Goal: Communication & Community: Share content

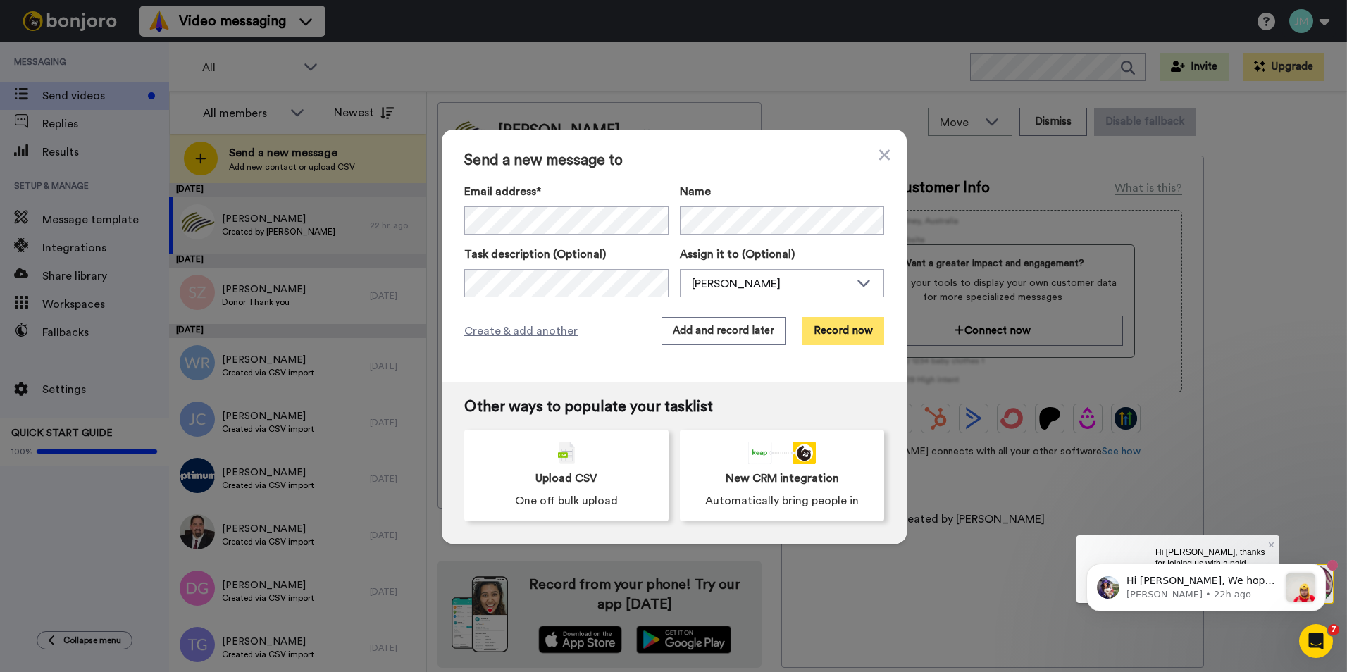
click at [835, 327] on button "Record now" at bounding box center [843, 331] width 82 height 28
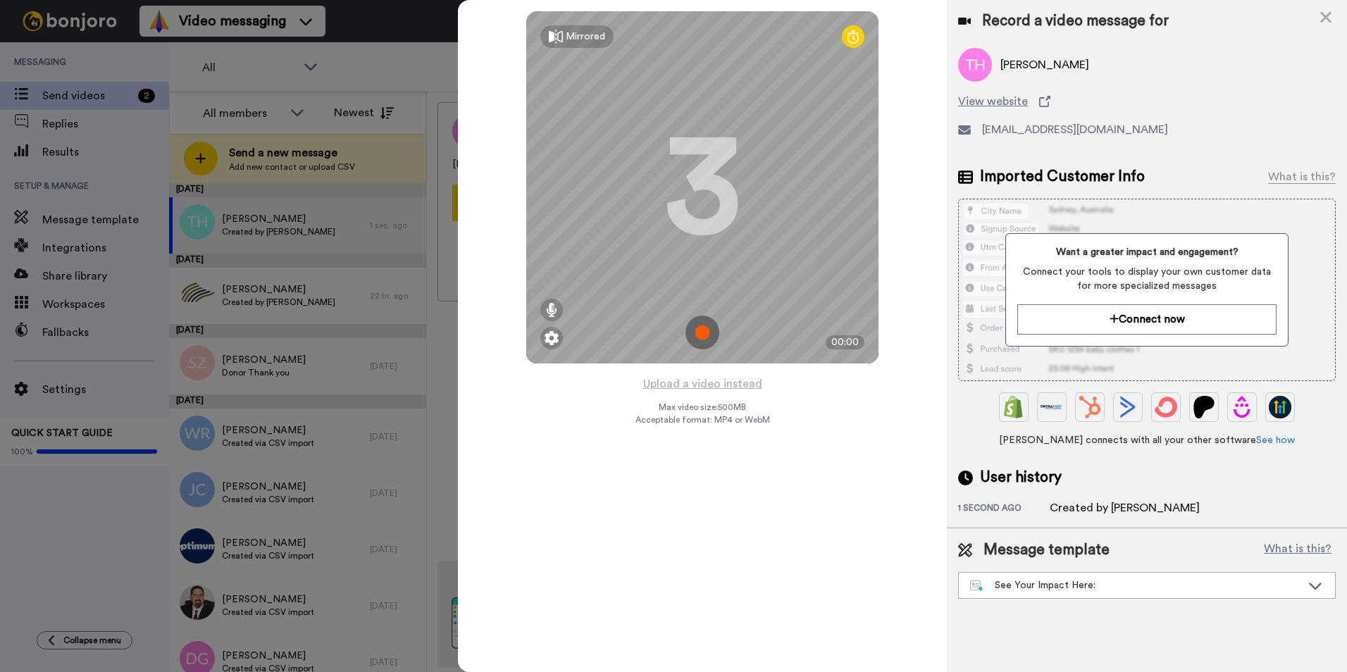
click at [700, 333] on img at bounding box center [702, 332] width 34 height 34
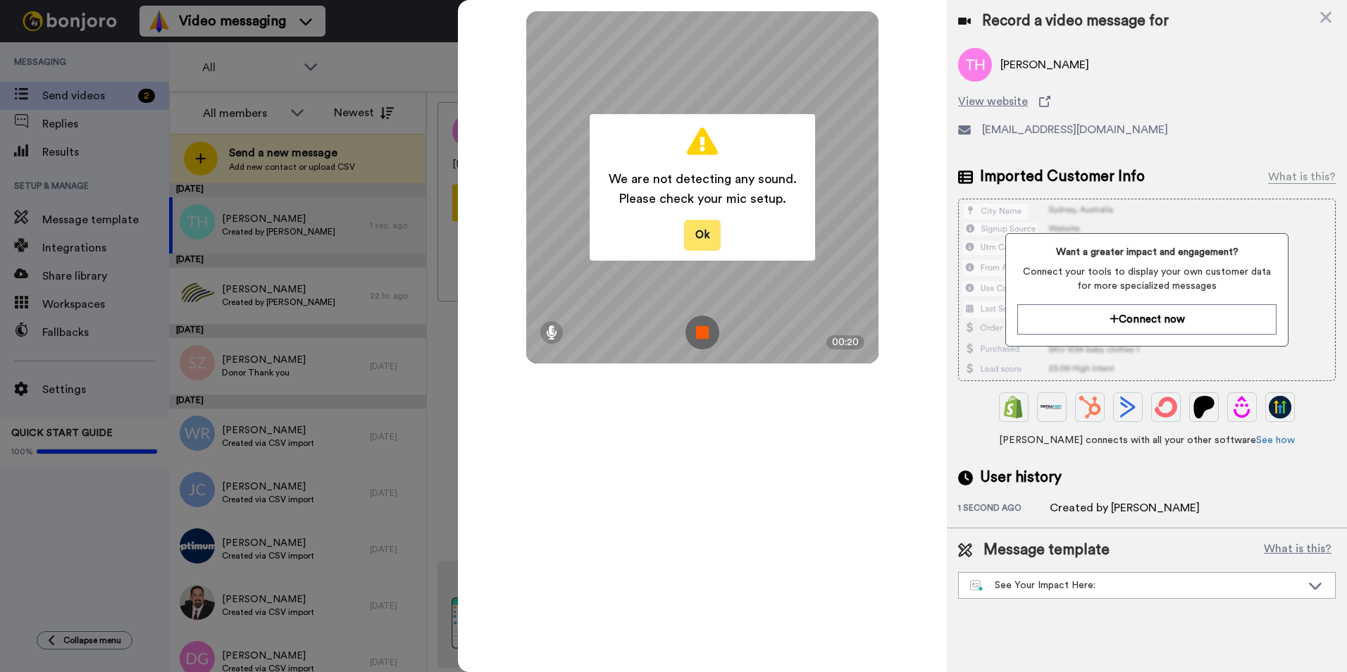
click at [699, 233] on button "Ok" at bounding box center [702, 235] width 37 height 30
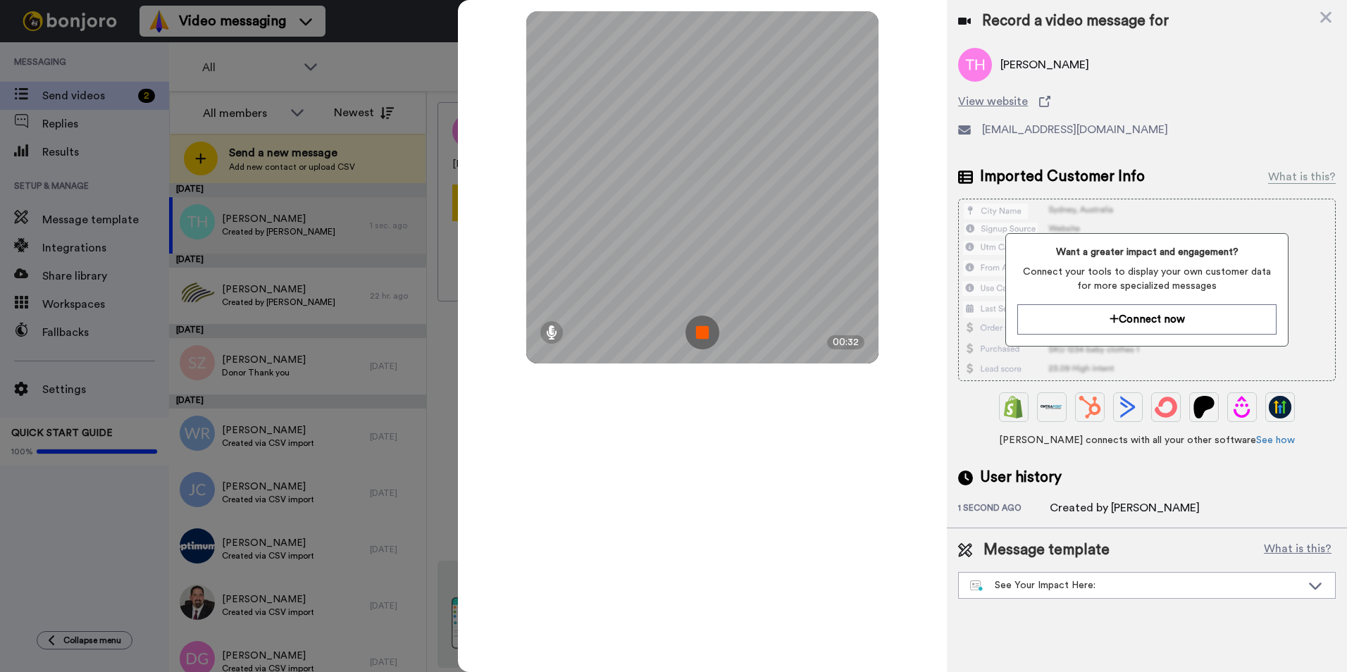
click at [679, 530] on div "Mirrored Redo 3 00:32" at bounding box center [702, 336] width 489 height 672
click at [699, 330] on img at bounding box center [702, 332] width 34 height 34
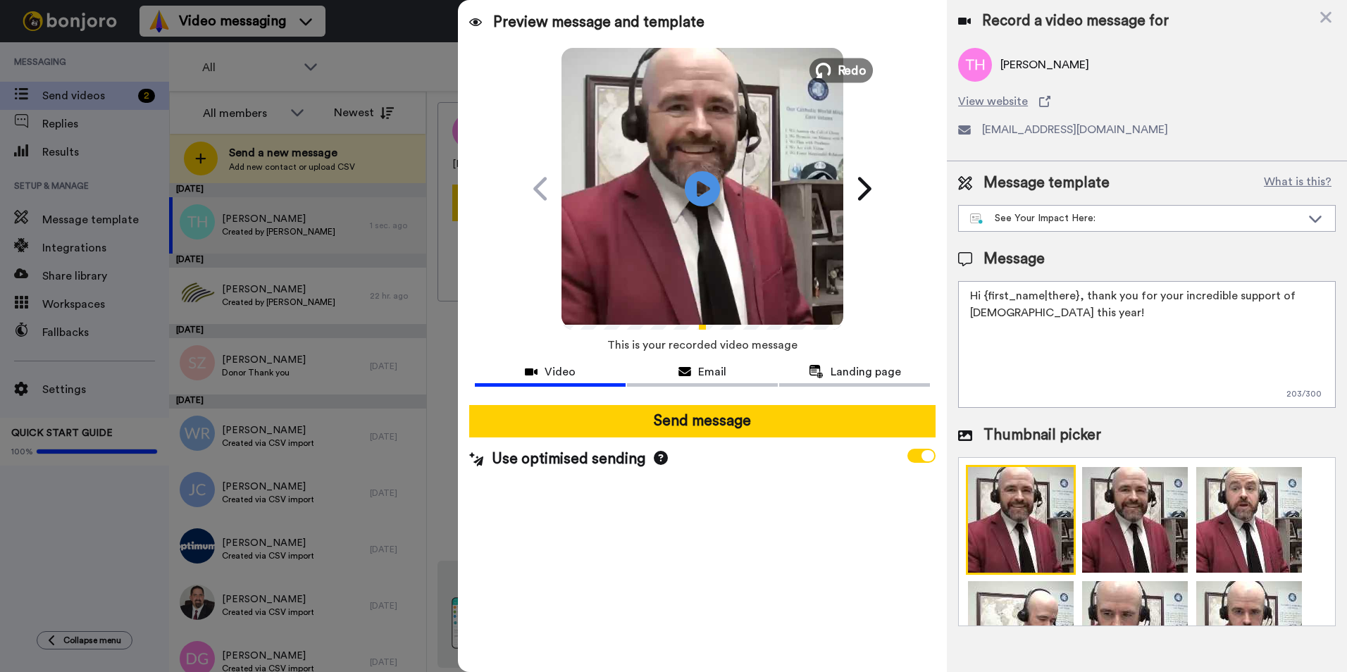
click at [843, 71] on span "Redo" at bounding box center [852, 70] width 30 height 18
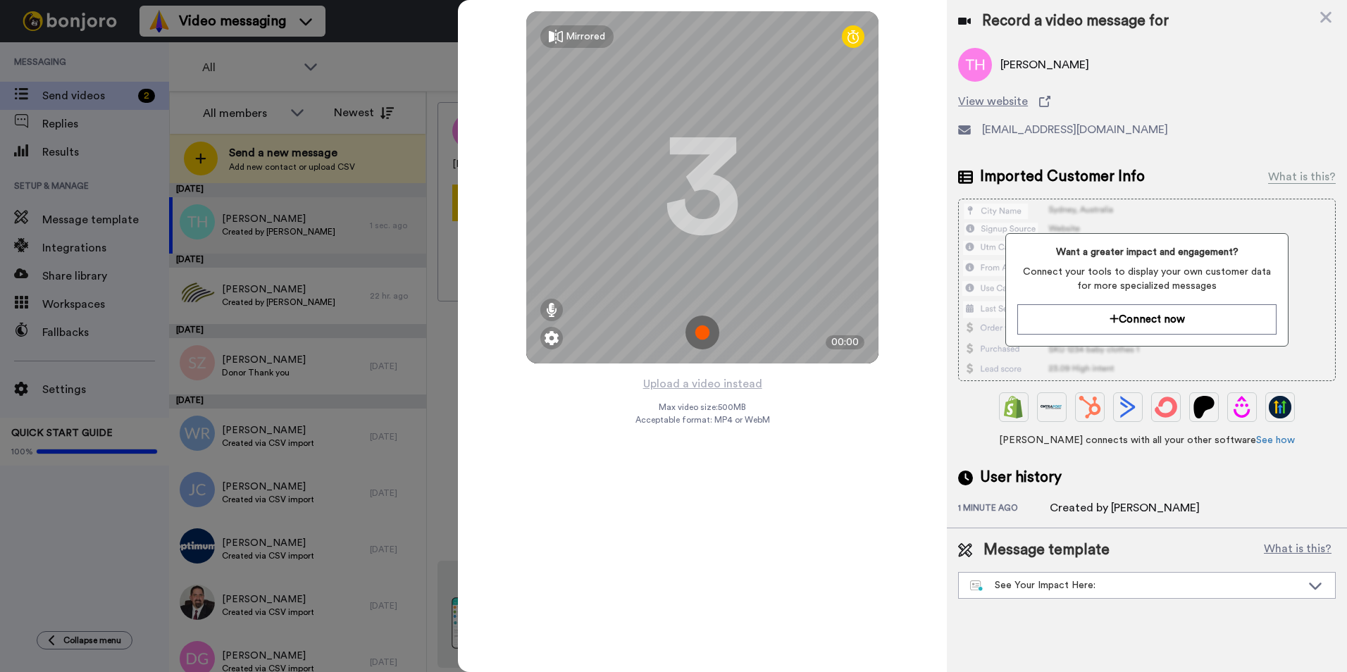
click at [706, 330] on img at bounding box center [702, 332] width 34 height 34
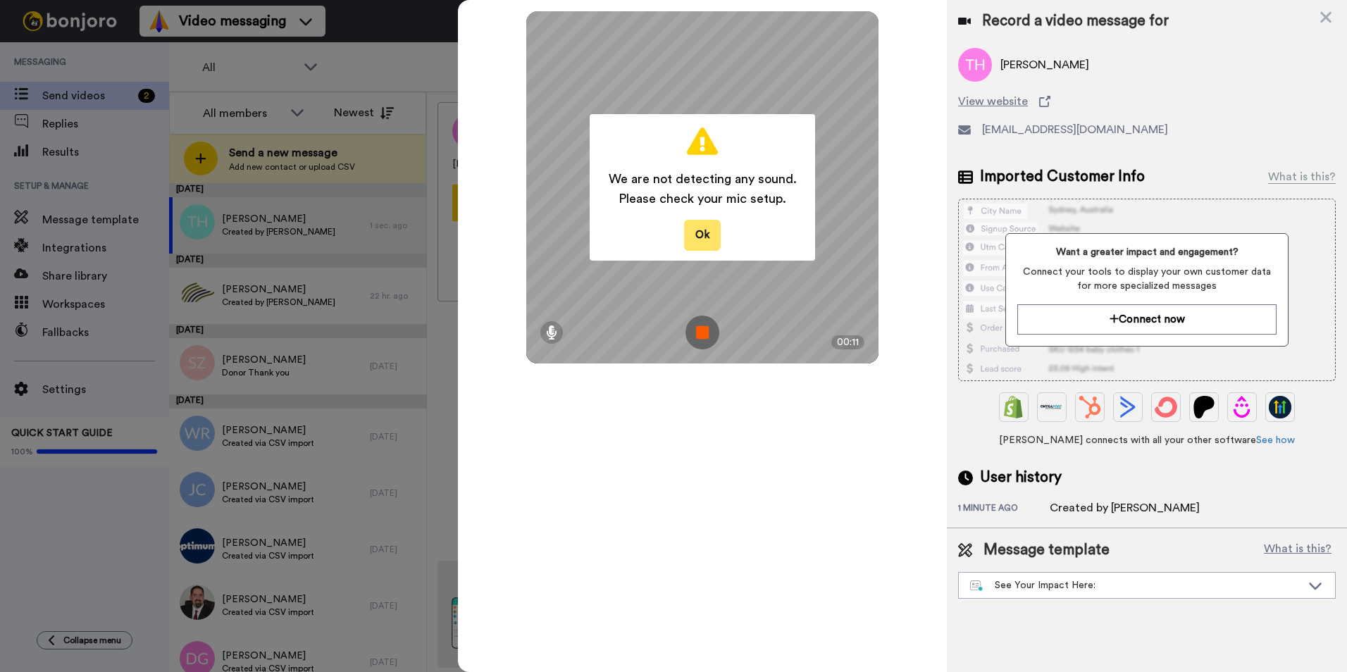
click at [694, 225] on button "Ok" at bounding box center [702, 235] width 37 height 30
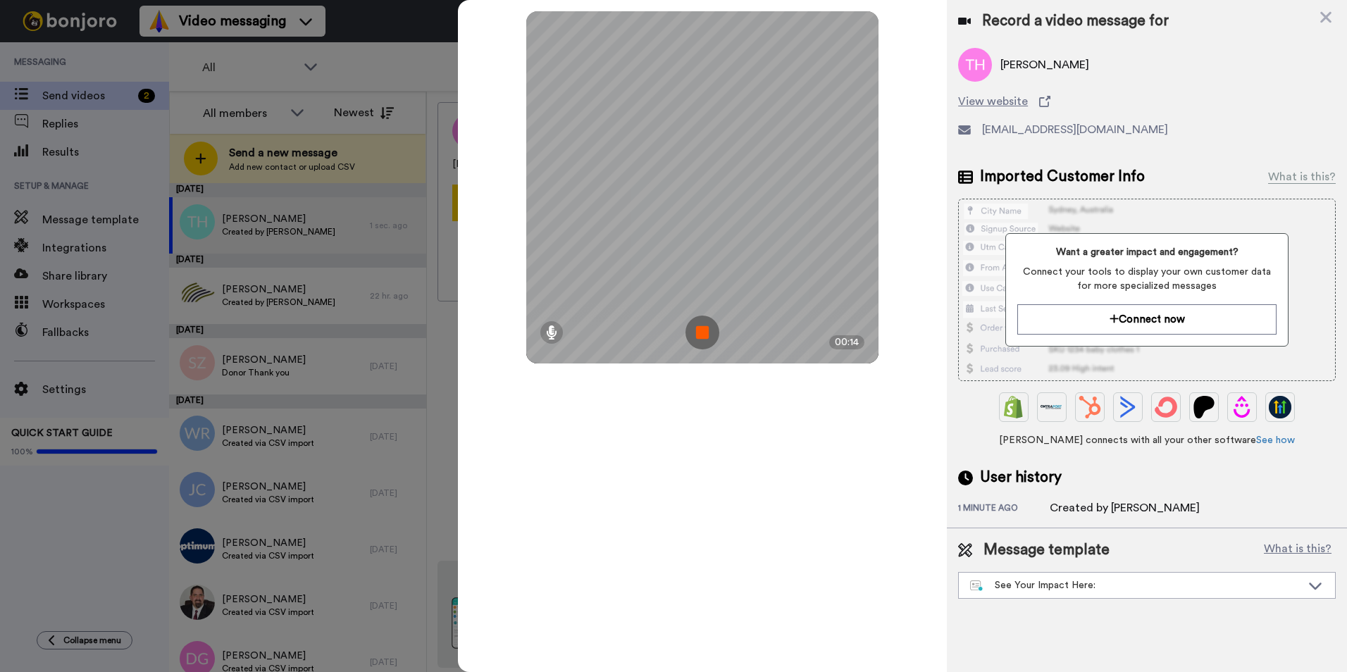
click at [635, 404] on div "Mirrored Redo 3 00:14" at bounding box center [702, 336] width 489 height 672
click at [1325, 15] on icon at bounding box center [1325, 17] width 14 height 18
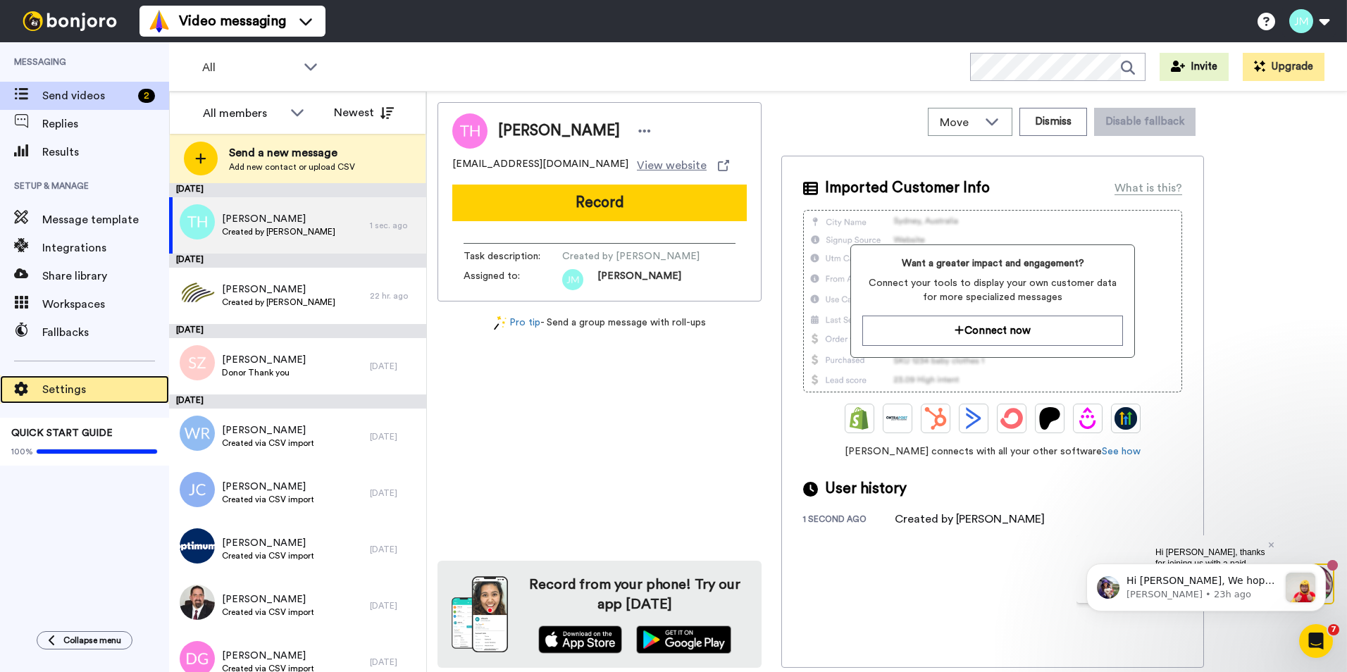
click at [61, 382] on span "Settings" at bounding box center [105, 389] width 127 height 17
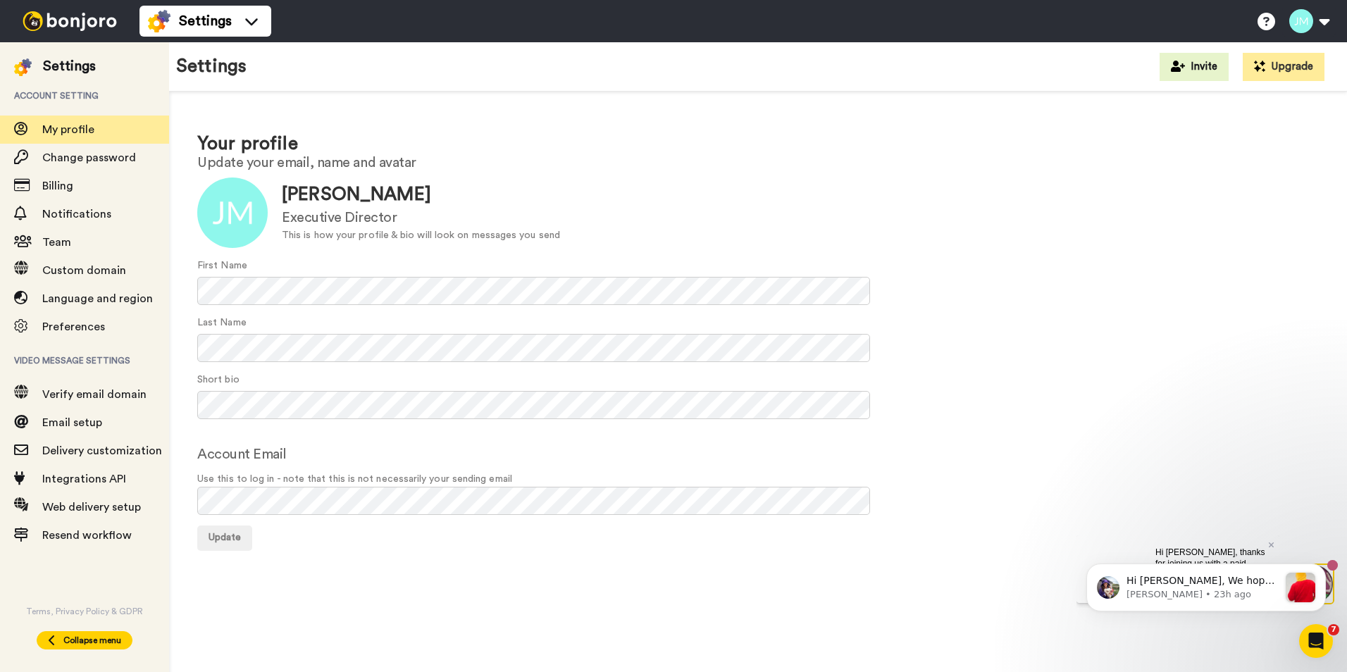
click at [92, 637] on span "Collapse menu" at bounding box center [92, 640] width 58 height 11
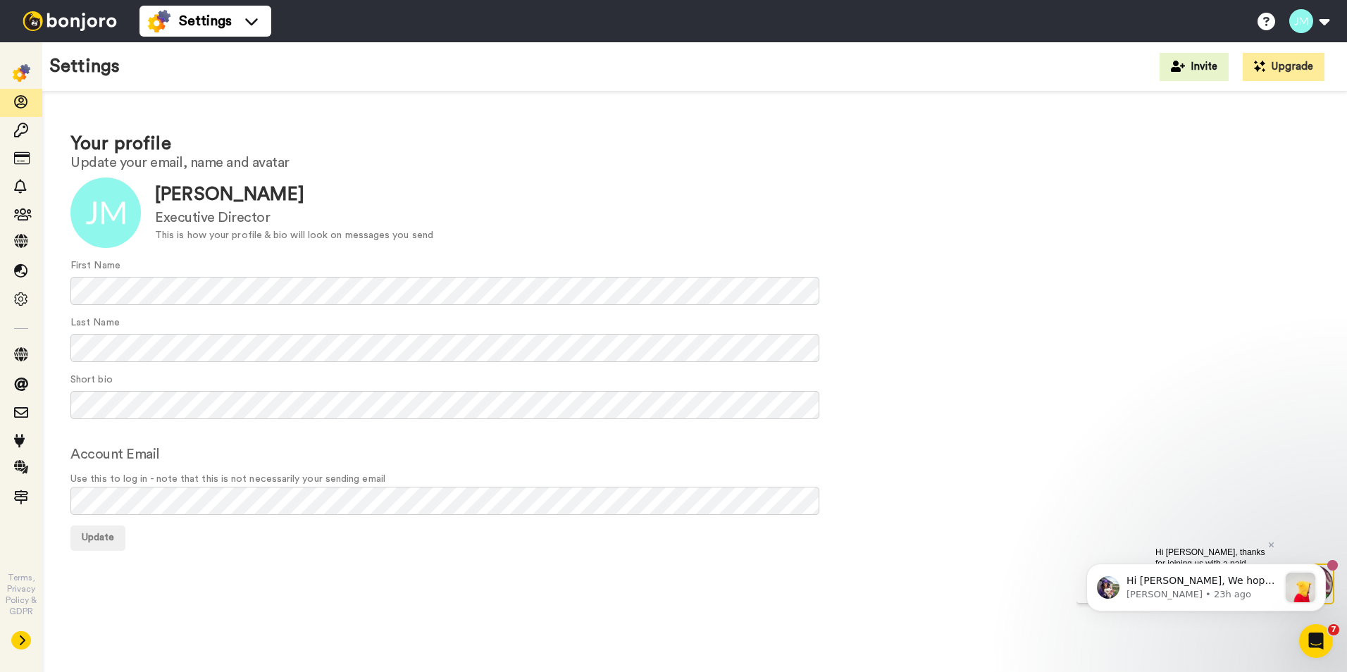
click at [69, 19] on img at bounding box center [70, 21] width 106 height 20
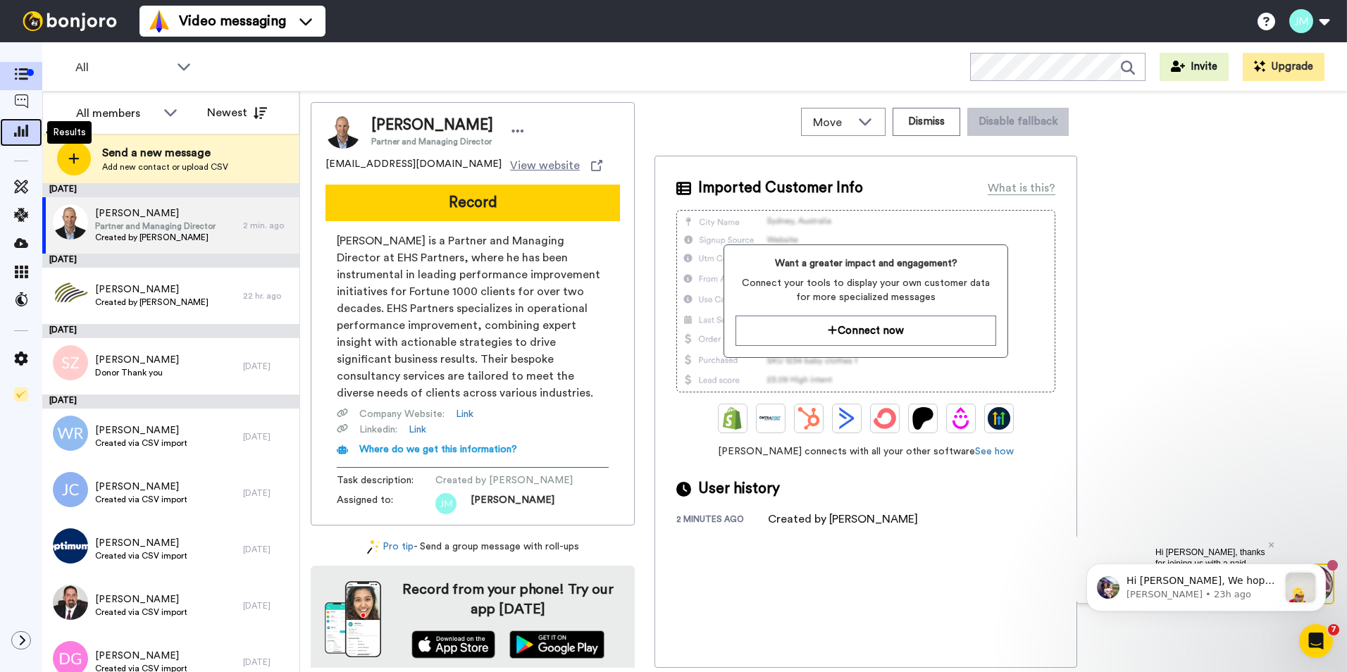
click at [23, 139] on span at bounding box center [21, 132] width 42 height 14
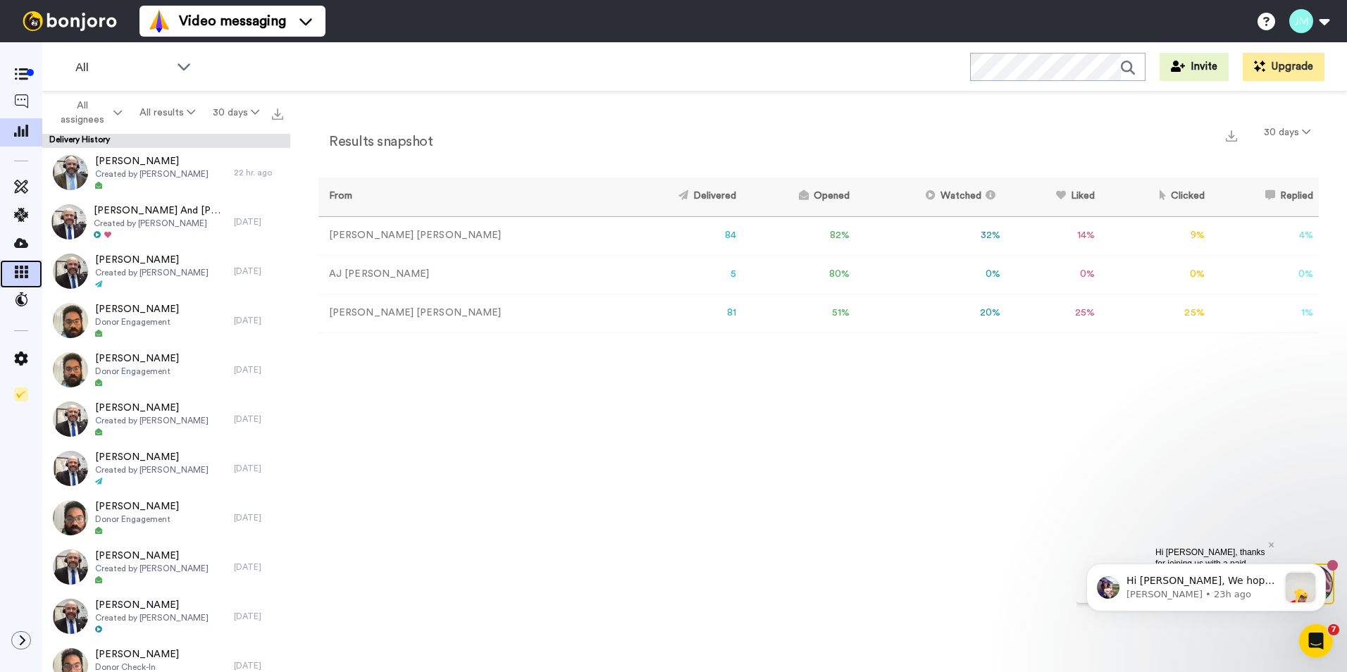
click at [18, 262] on div at bounding box center [21, 274] width 42 height 28
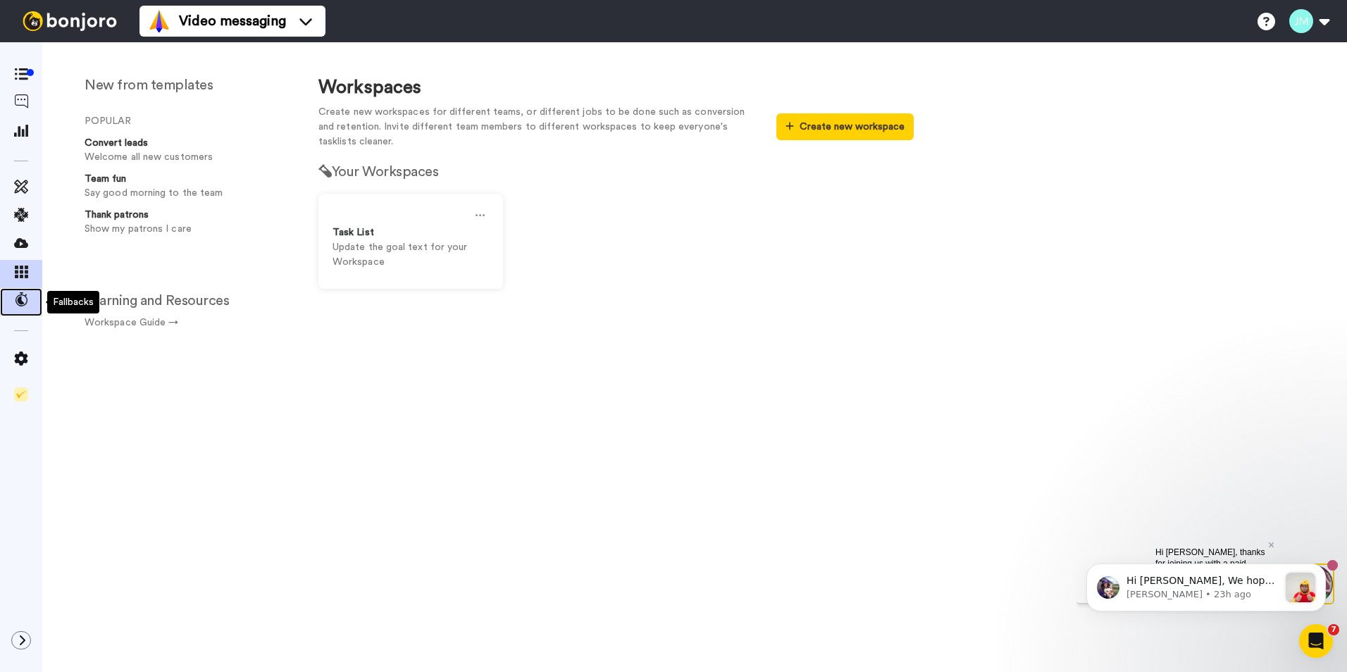
click at [24, 305] on icon at bounding box center [21, 299] width 14 height 14
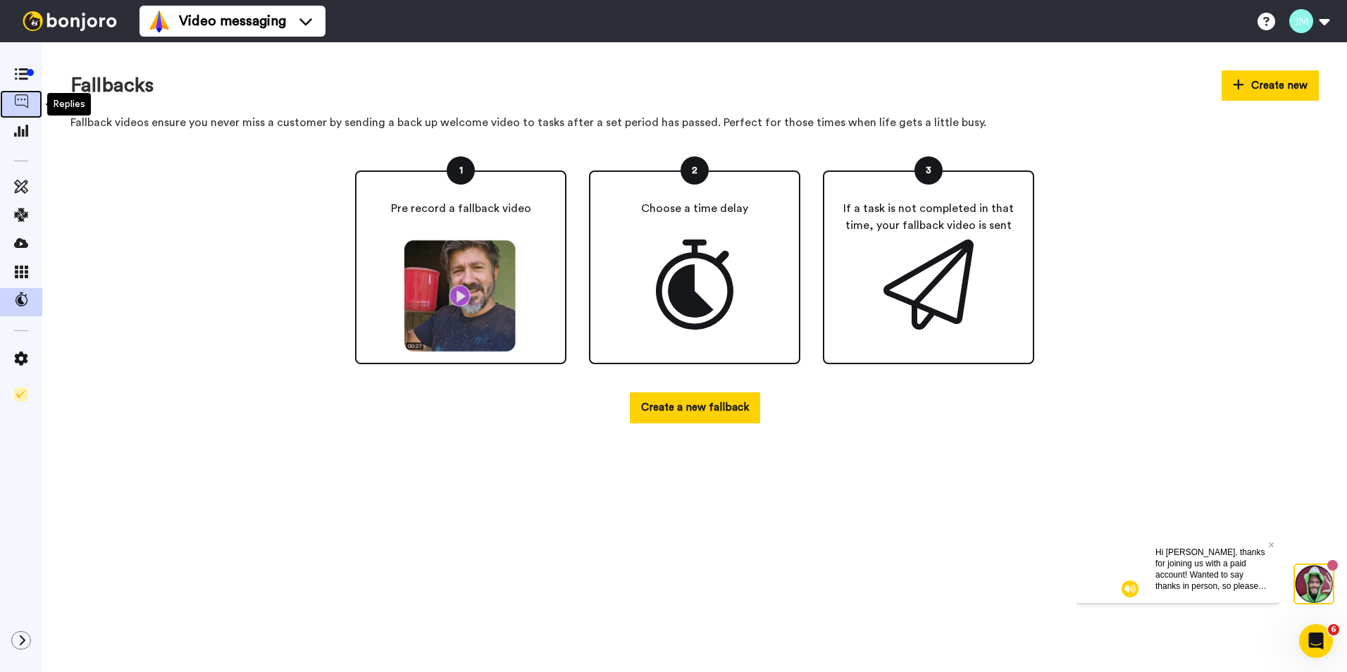
click at [19, 106] on icon at bounding box center [21, 101] width 14 height 14
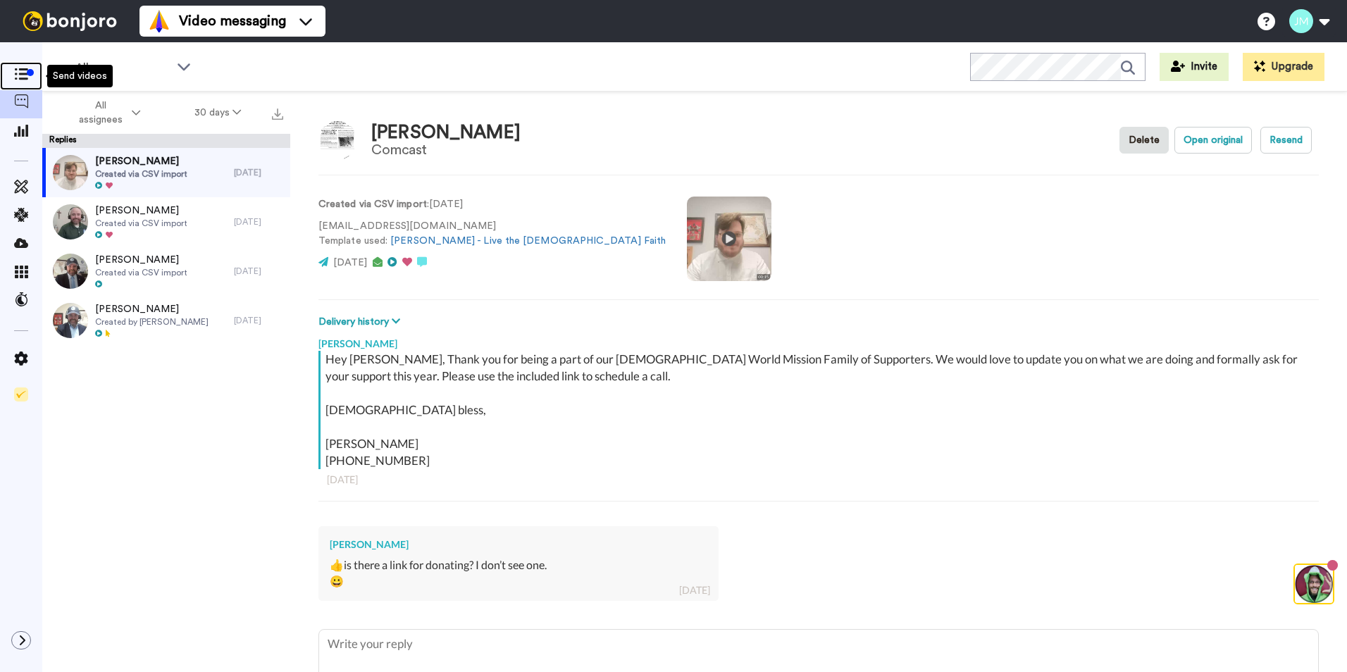
click at [10, 67] on div at bounding box center [21, 76] width 42 height 20
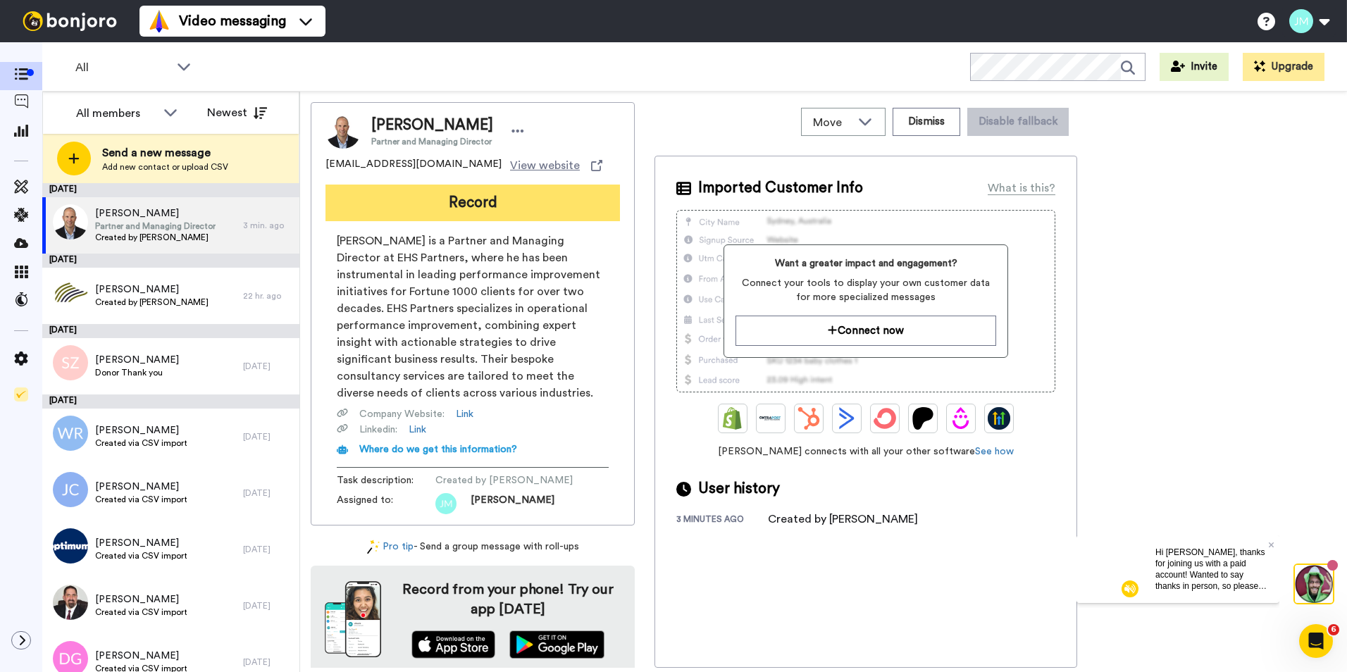
click at [499, 201] on button "Record" at bounding box center [472, 203] width 294 height 37
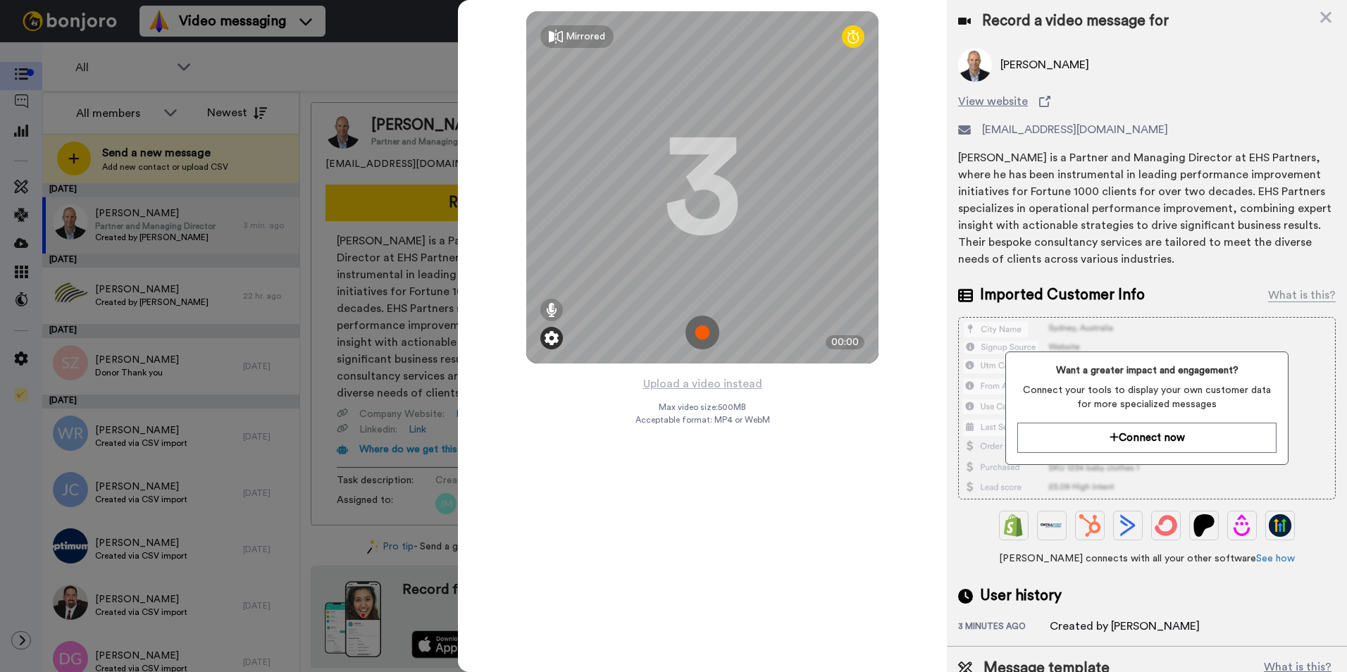
click at [551, 338] on img at bounding box center [551, 338] width 14 height 14
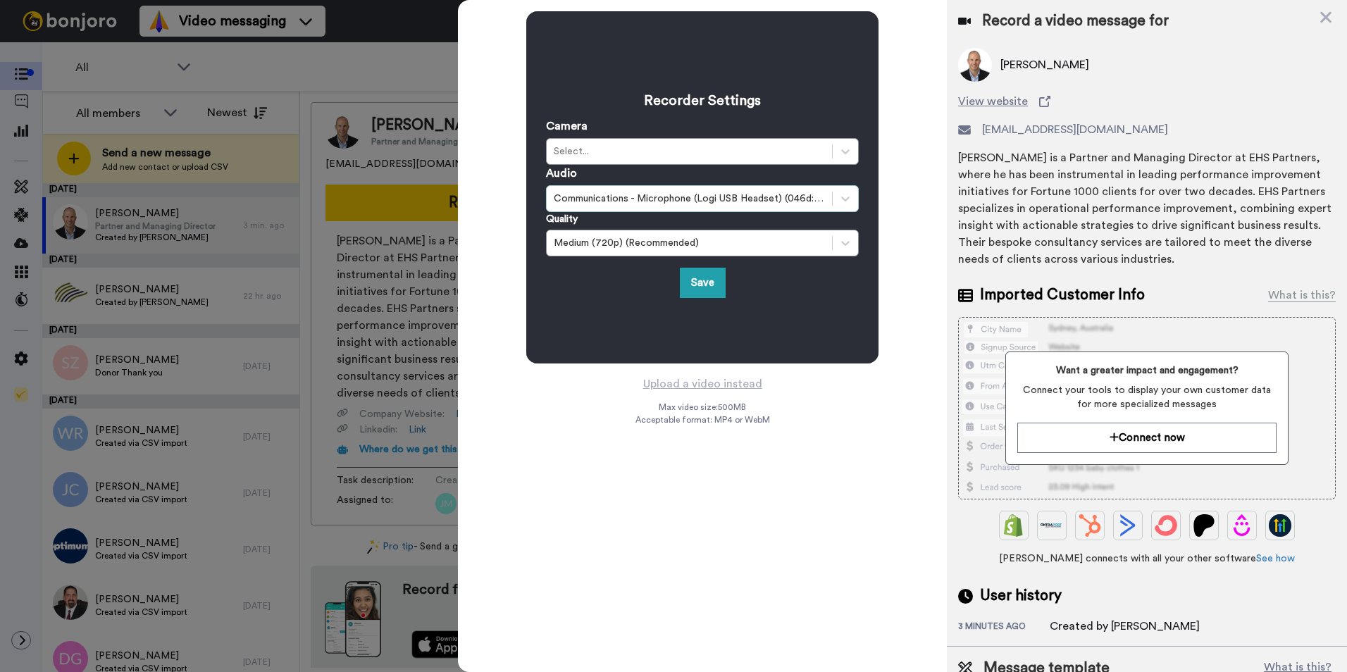
click at [785, 199] on div "Communications - Microphone (Logi USB Headset) (046d:0a64)" at bounding box center [689, 199] width 271 height 14
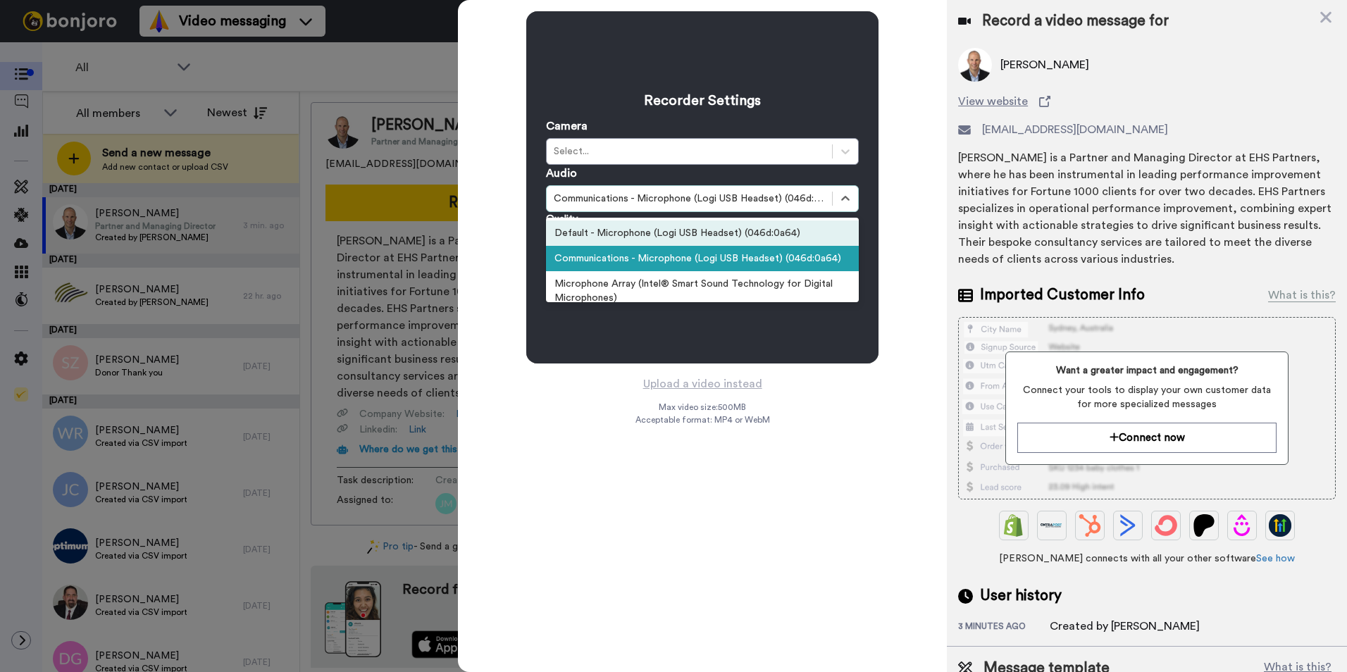
click at [756, 233] on div "Default - Microphone (Logi USB Headset) (046d:0a64)" at bounding box center [702, 232] width 313 height 25
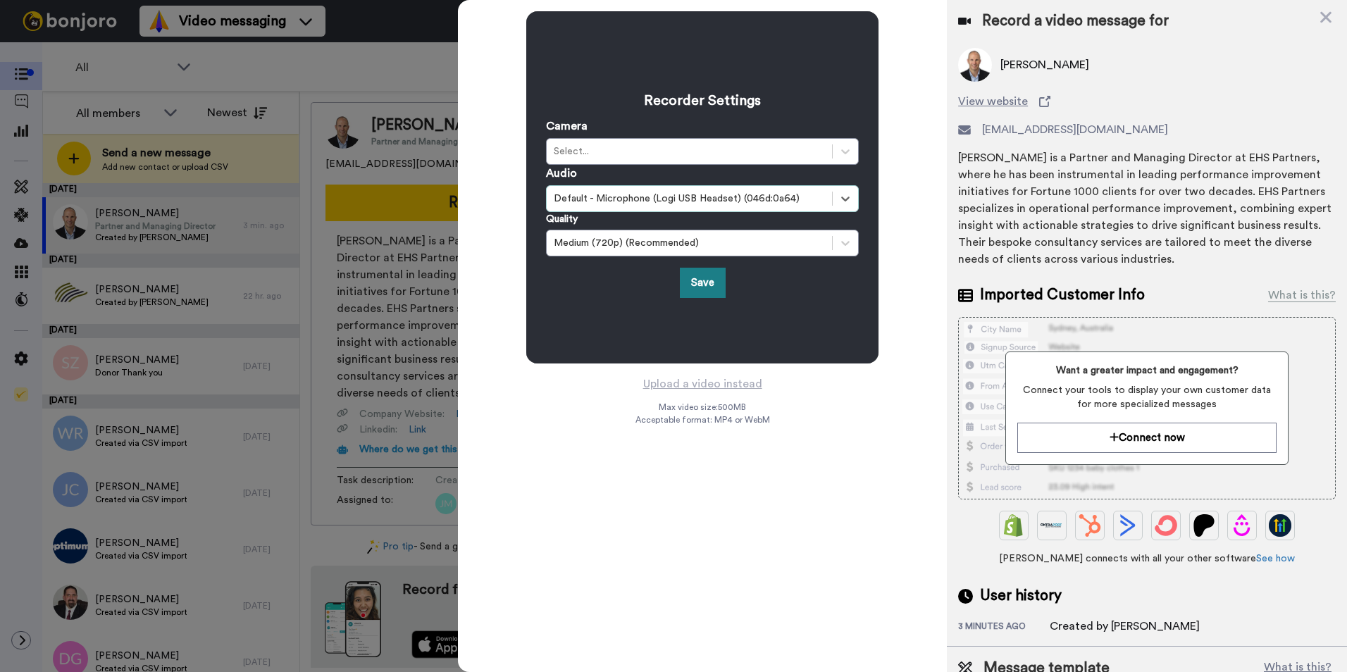
click at [697, 283] on button "Save" at bounding box center [703, 283] width 46 height 30
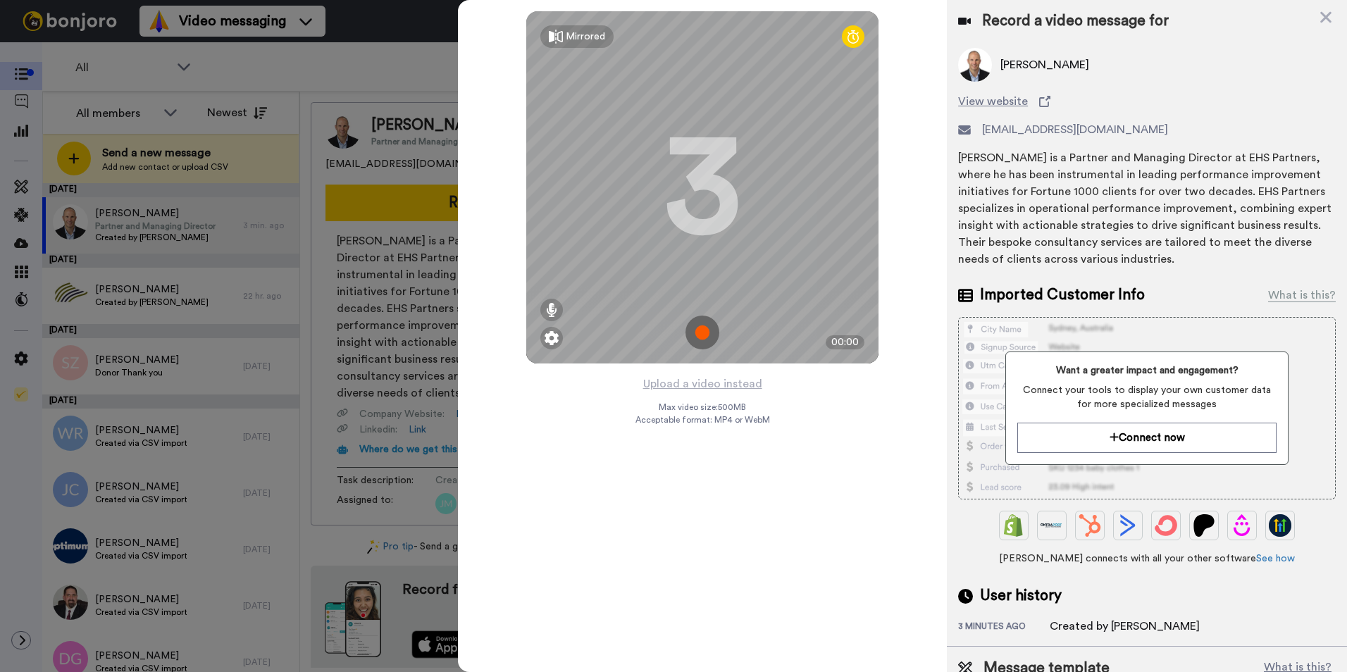
click at [701, 331] on img at bounding box center [702, 332] width 34 height 34
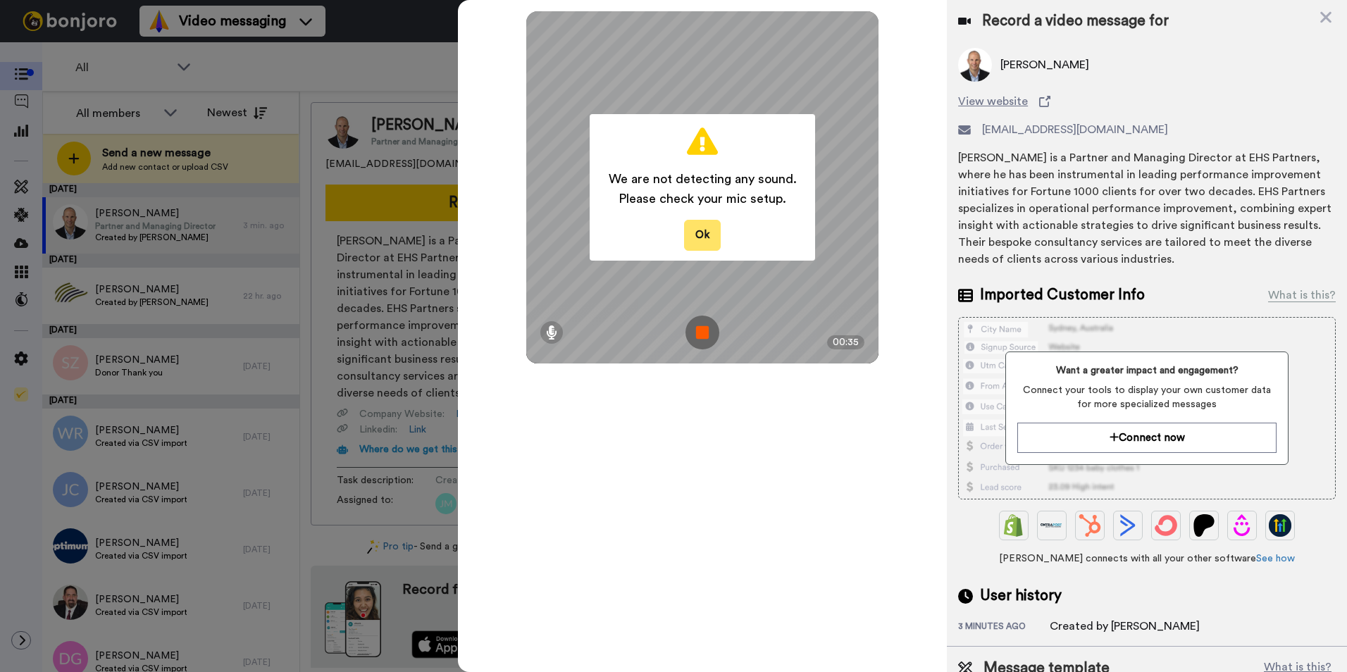
click at [708, 236] on button "Ok" at bounding box center [702, 235] width 37 height 30
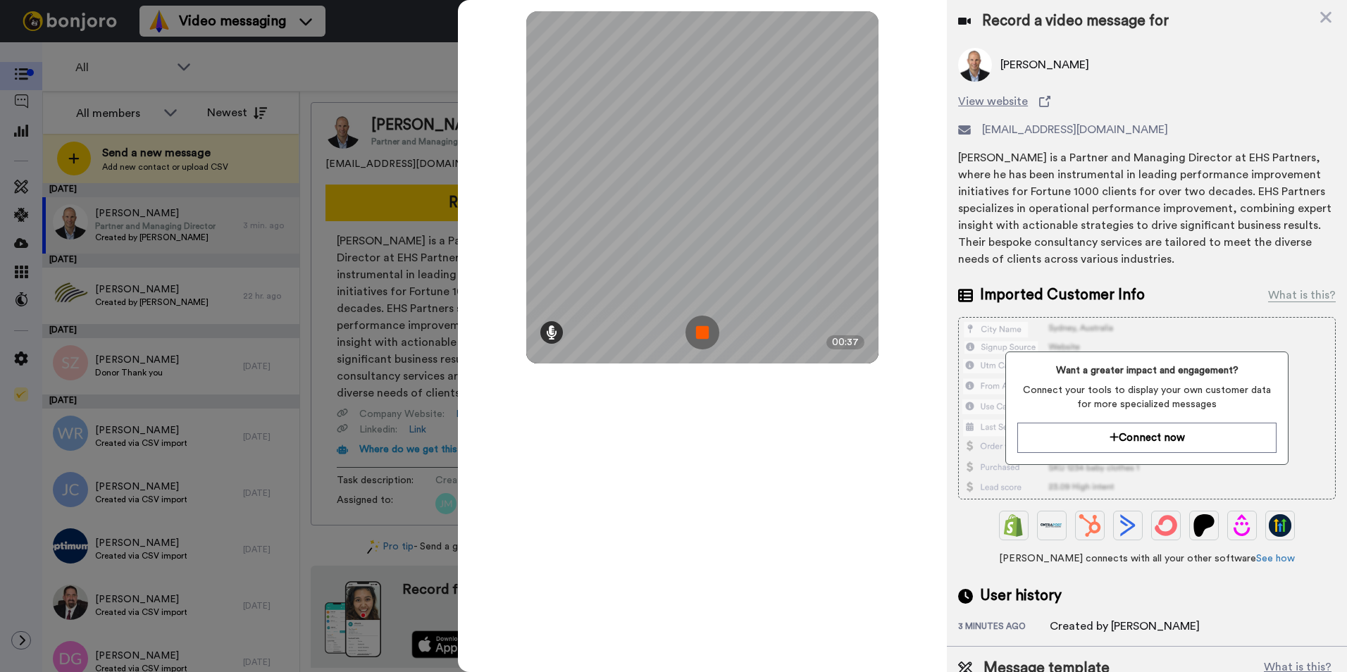
click at [548, 331] on icon at bounding box center [551, 332] width 11 height 14
click at [547, 291] on div at bounding box center [551, 280] width 14 height 72
click at [552, 277] on div at bounding box center [551, 277] width 7 height 4
click at [551, 327] on icon at bounding box center [551, 332] width 11 height 14
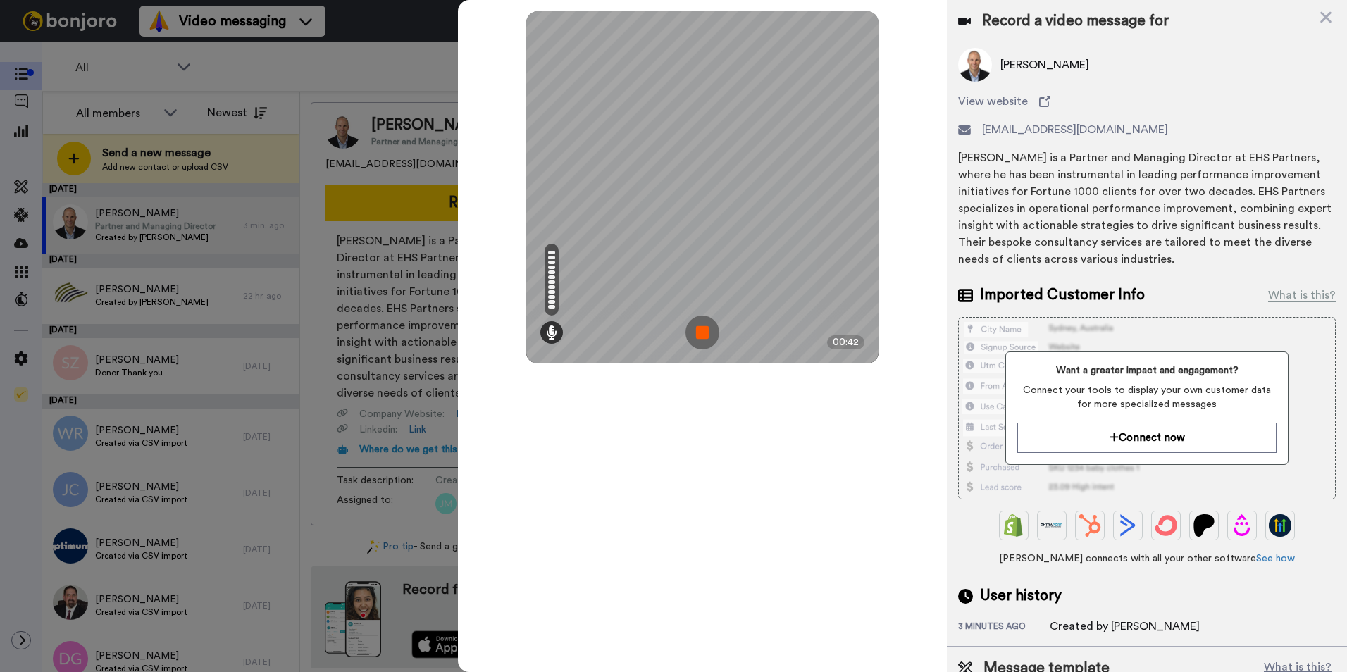
click at [801, 445] on div "Mirrored Redo 3 00:42" at bounding box center [702, 336] width 489 height 672
click at [706, 330] on img at bounding box center [702, 332] width 34 height 34
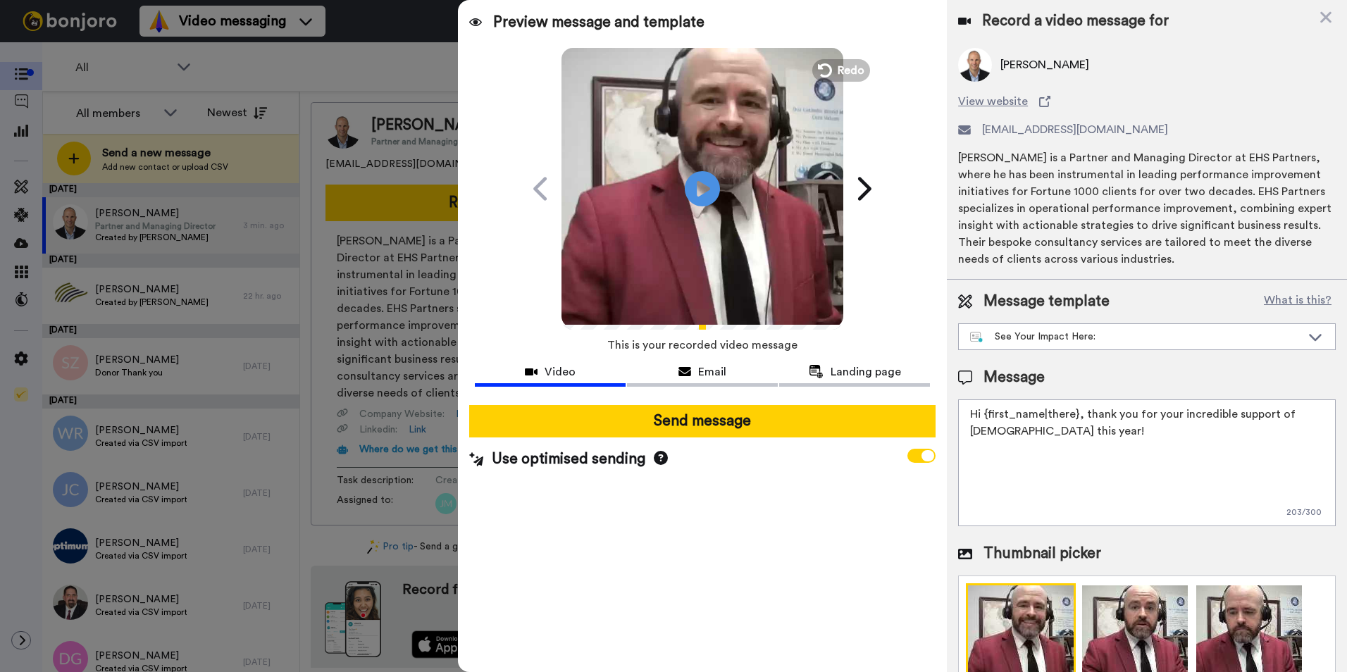
click at [539, 372] on div "Video" at bounding box center [550, 371] width 151 height 17
click at [858, 64] on span "Redo" at bounding box center [852, 70] width 30 height 18
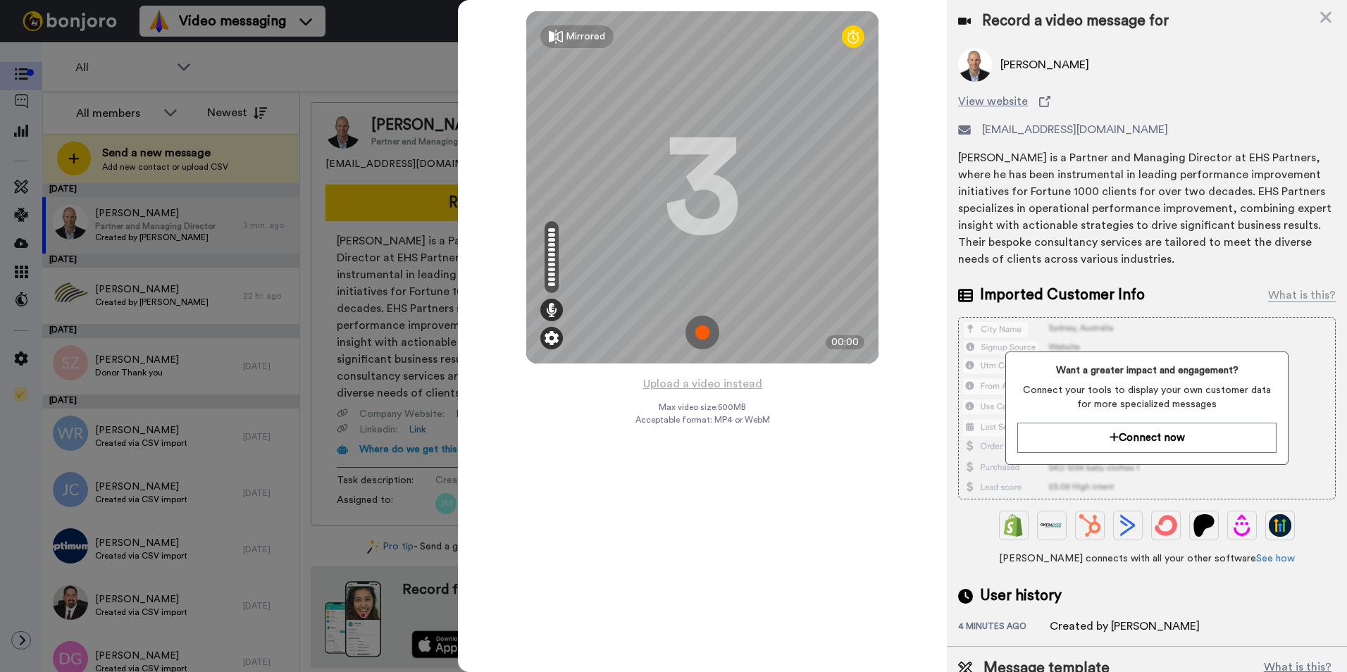
click at [552, 344] on img at bounding box center [551, 338] width 14 height 14
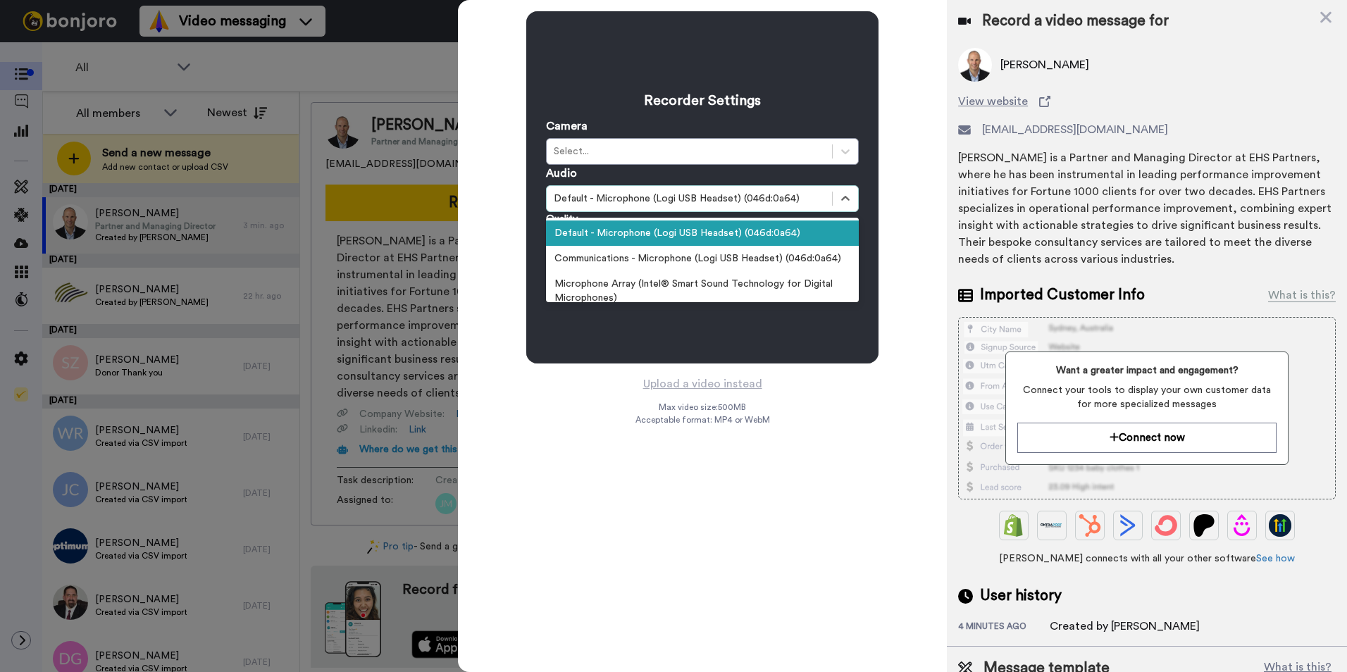
click at [806, 196] on div "Default - Microphone (Logi USB Headset) (046d:0a64)" at bounding box center [689, 199] width 271 height 14
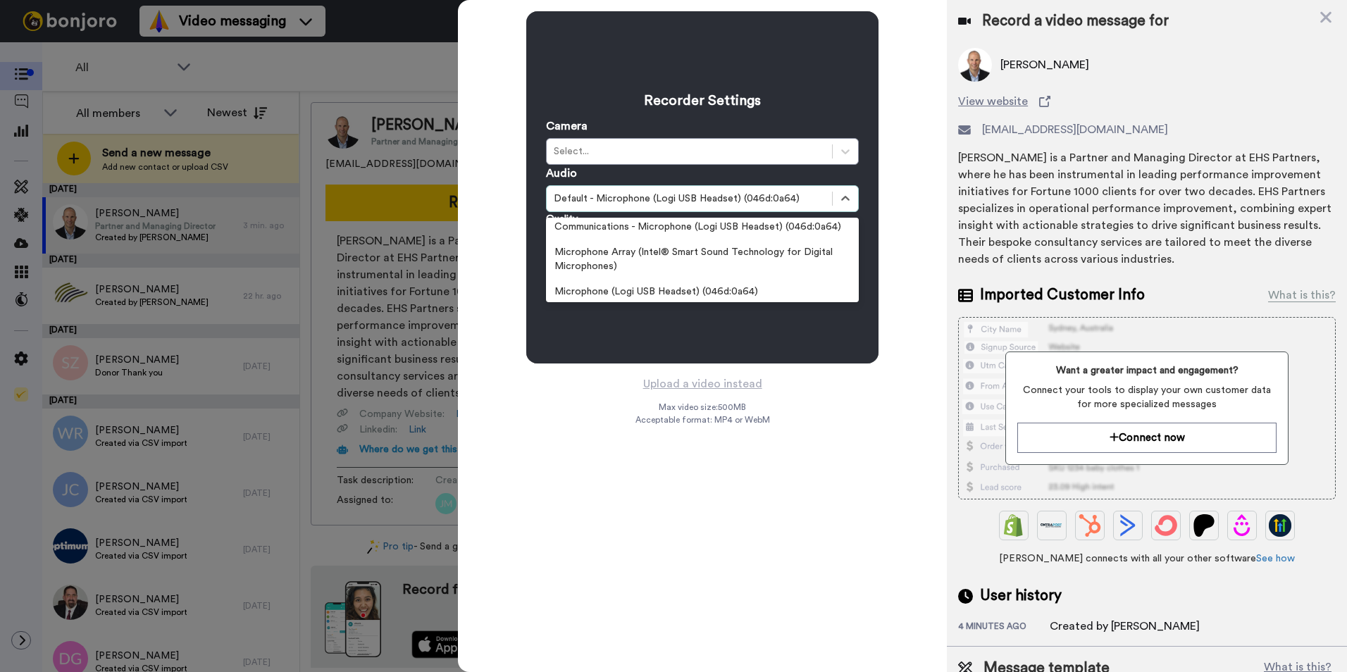
scroll to position [37, 0]
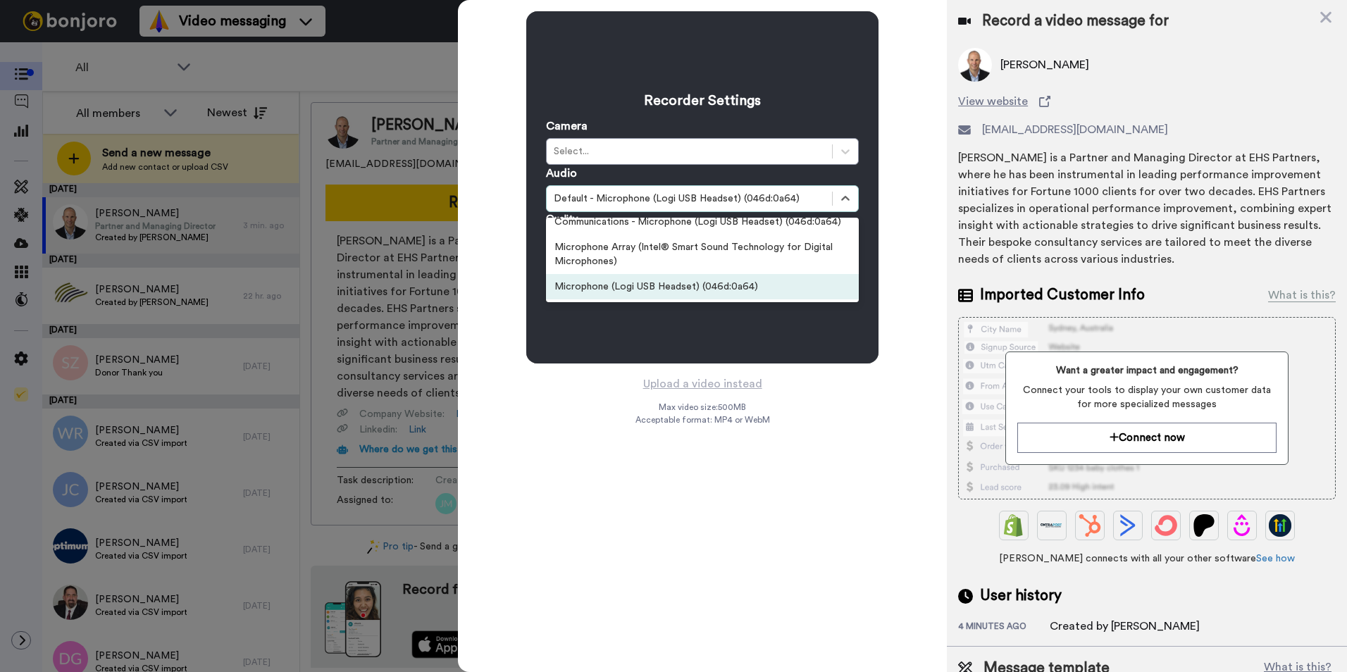
click at [761, 290] on div "Microphone (Logi USB Headset) (046d:0a64)" at bounding box center [702, 286] width 313 height 25
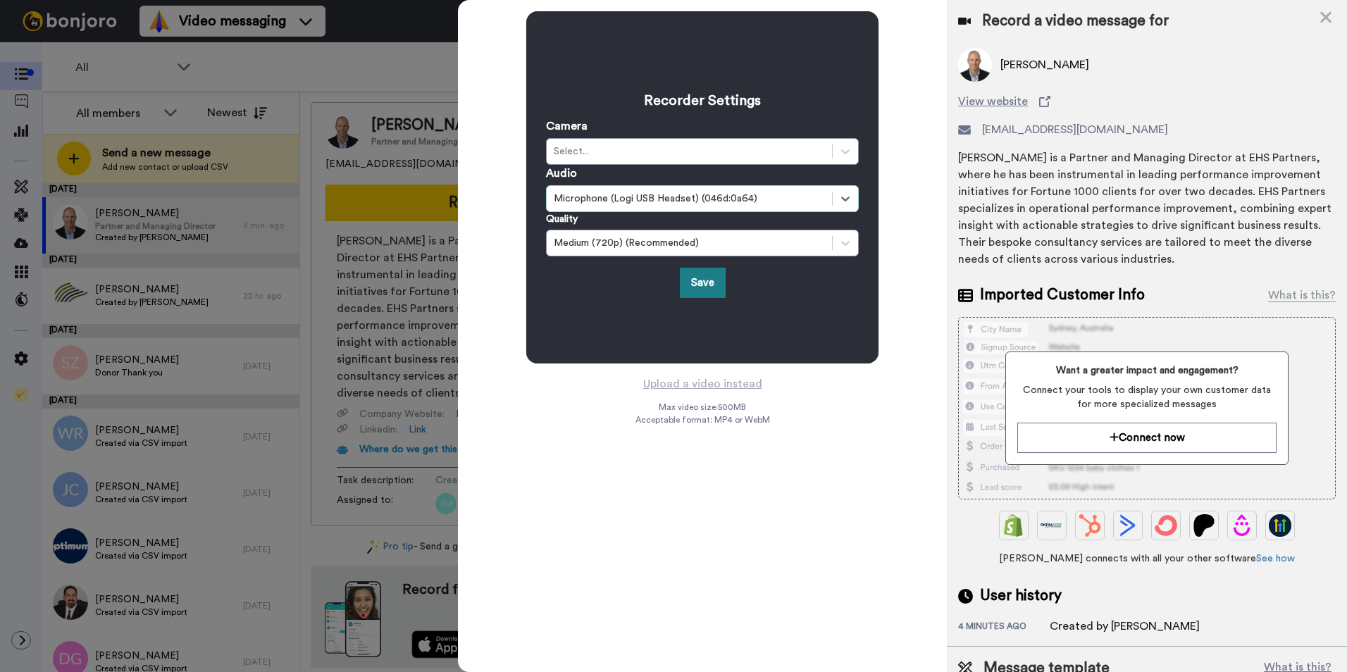
click at [711, 282] on button "Save" at bounding box center [703, 283] width 46 height 30
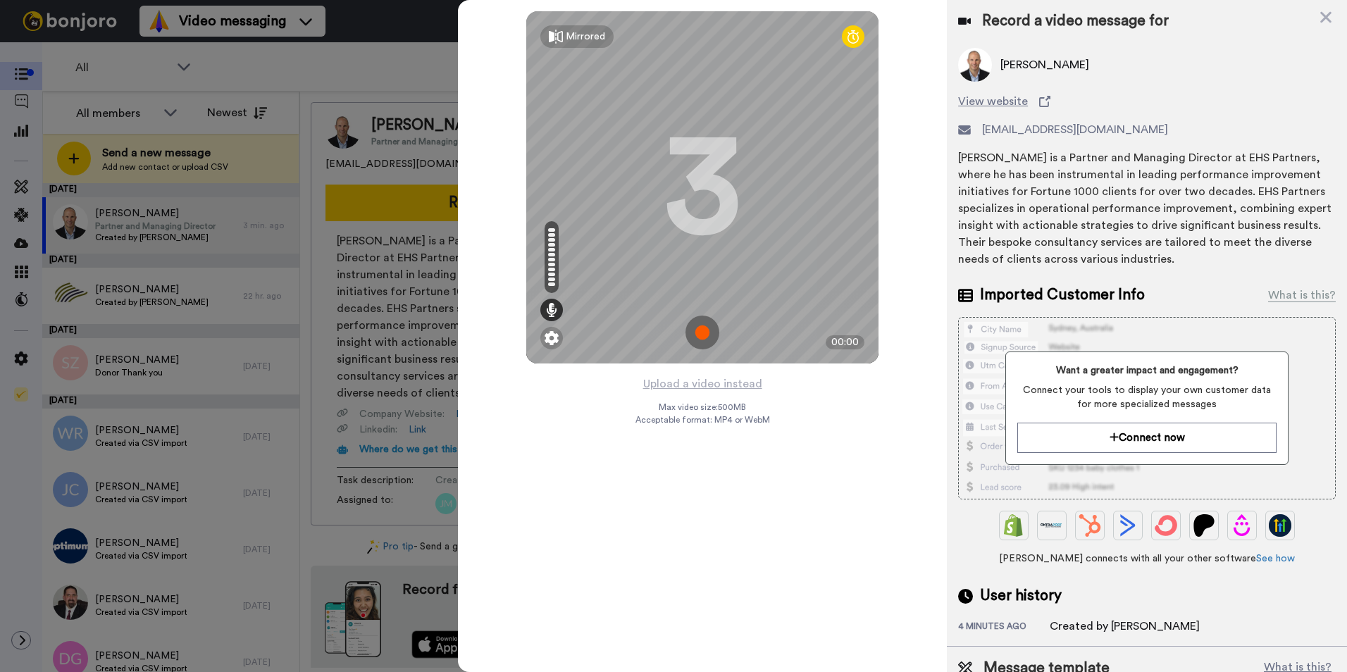
click at [706, 331] on img at bounding box center [702, 332] width 34 height 34
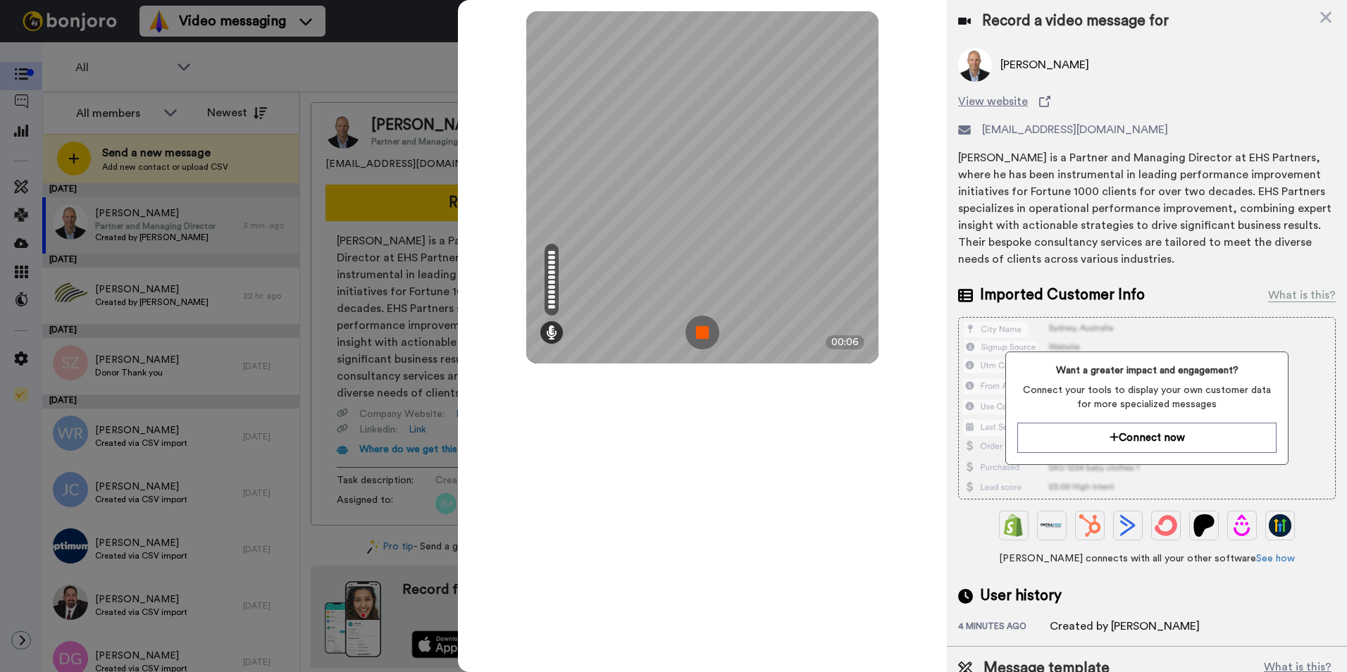
click at [702, 336] on img at bounding box center [702, 332] width 34 height 34
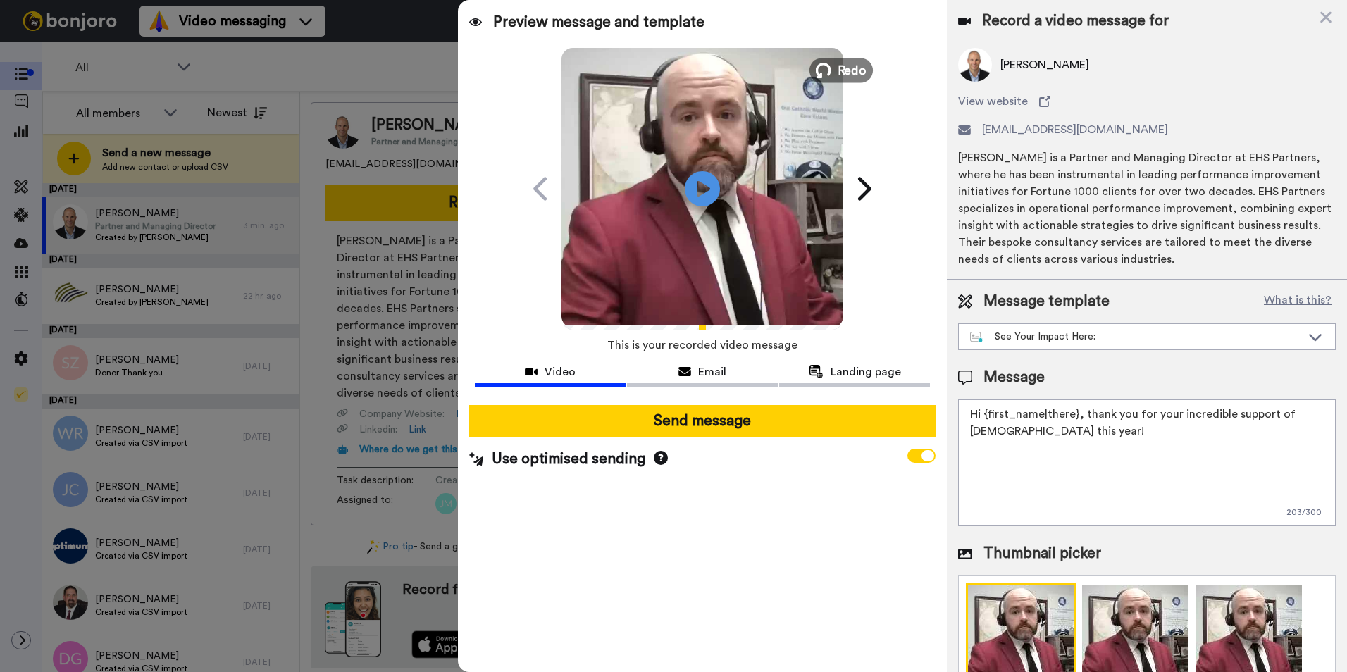
click at [848, 67] on span "Redo" at bounding box center [852, 70] width 30 height 18
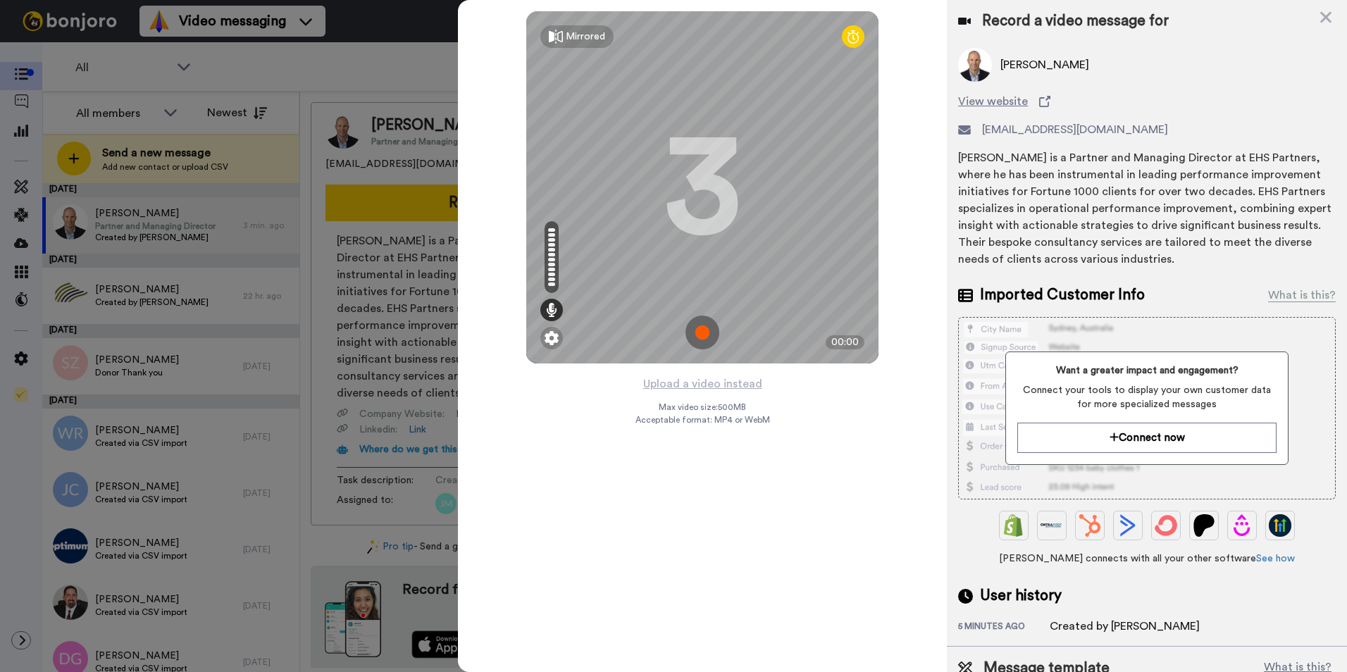
click at [698, 324] on img at bounding box center [702, 332] width 34 height 34
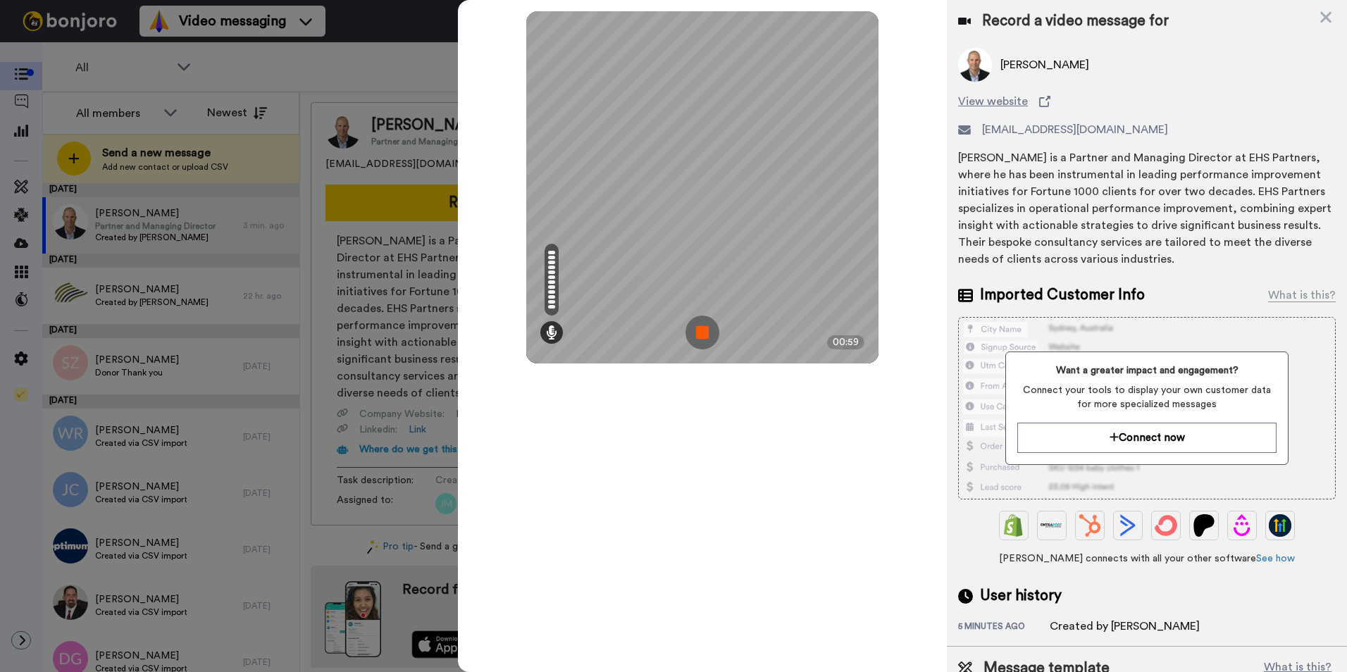
click at [698, 324] on img at bounding box center [702, 332] width 34 height 34
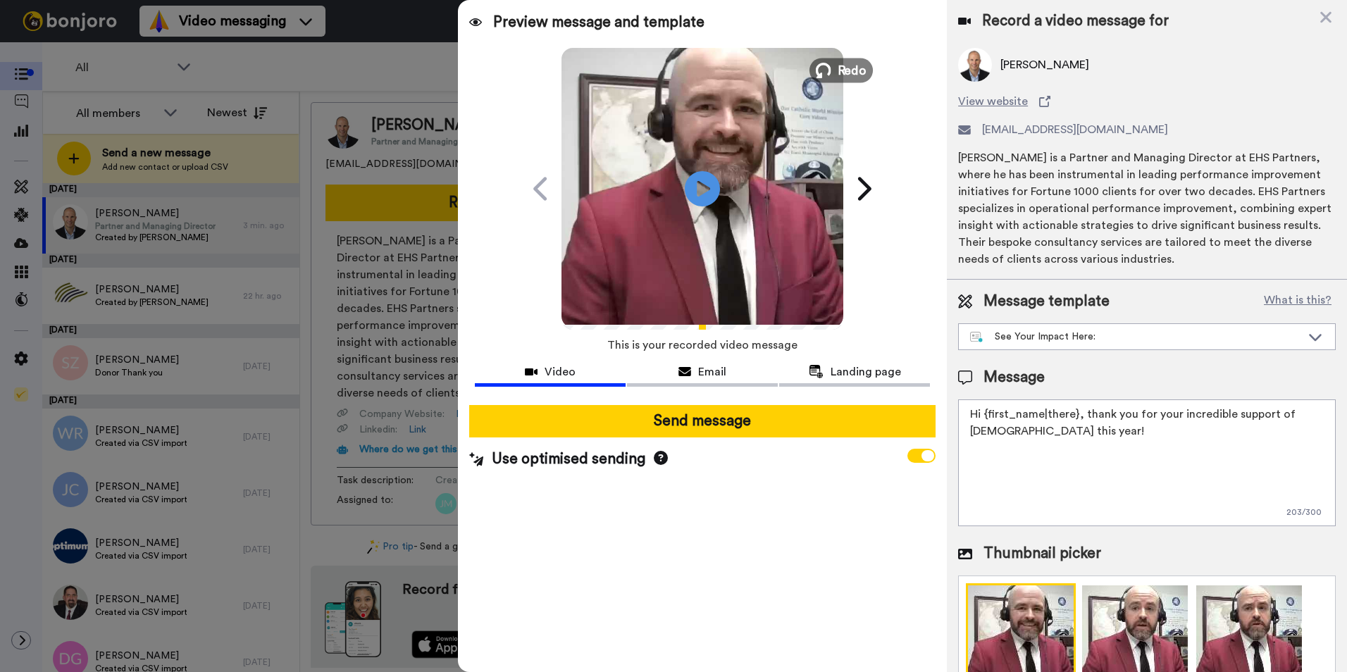
click at [839, 75] on span "Redo" at bounding box center [852, 70] width 30 height 18
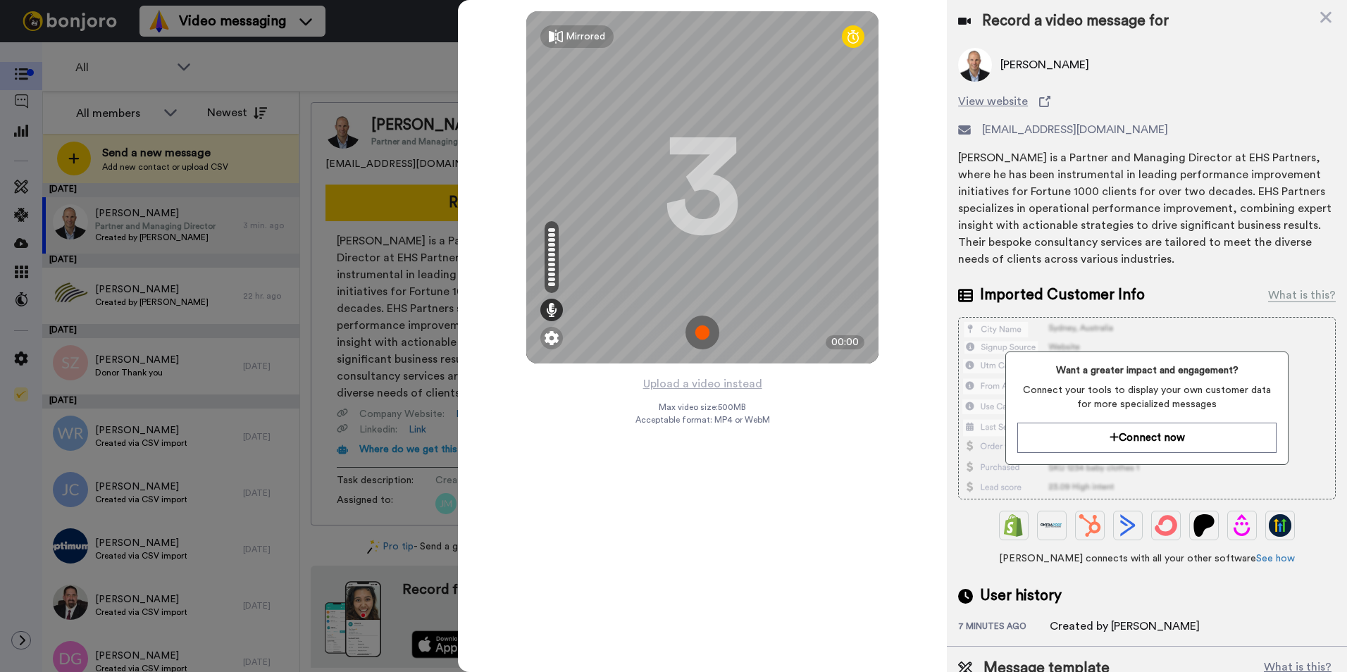
click at [705, 332] on img at bounding box center [702, 332] width 34 height 34
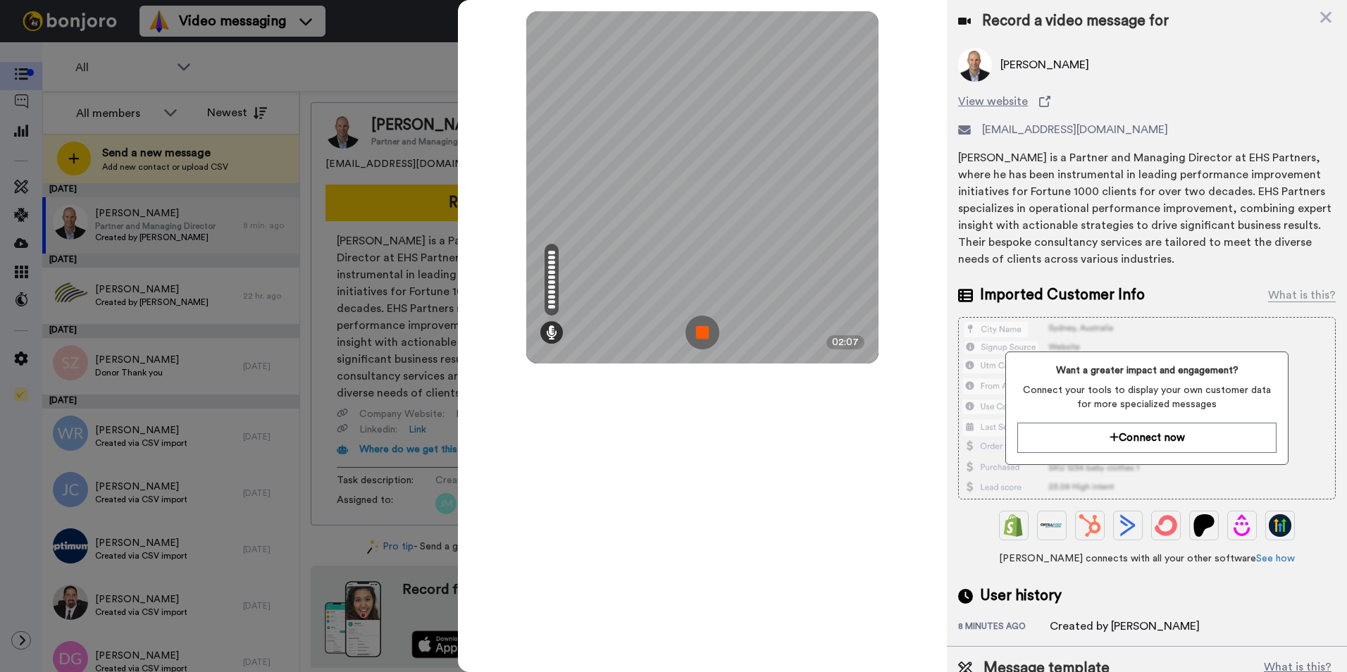
click at [705, 332] on img at bounding box center [702, 332] width 34 height 34
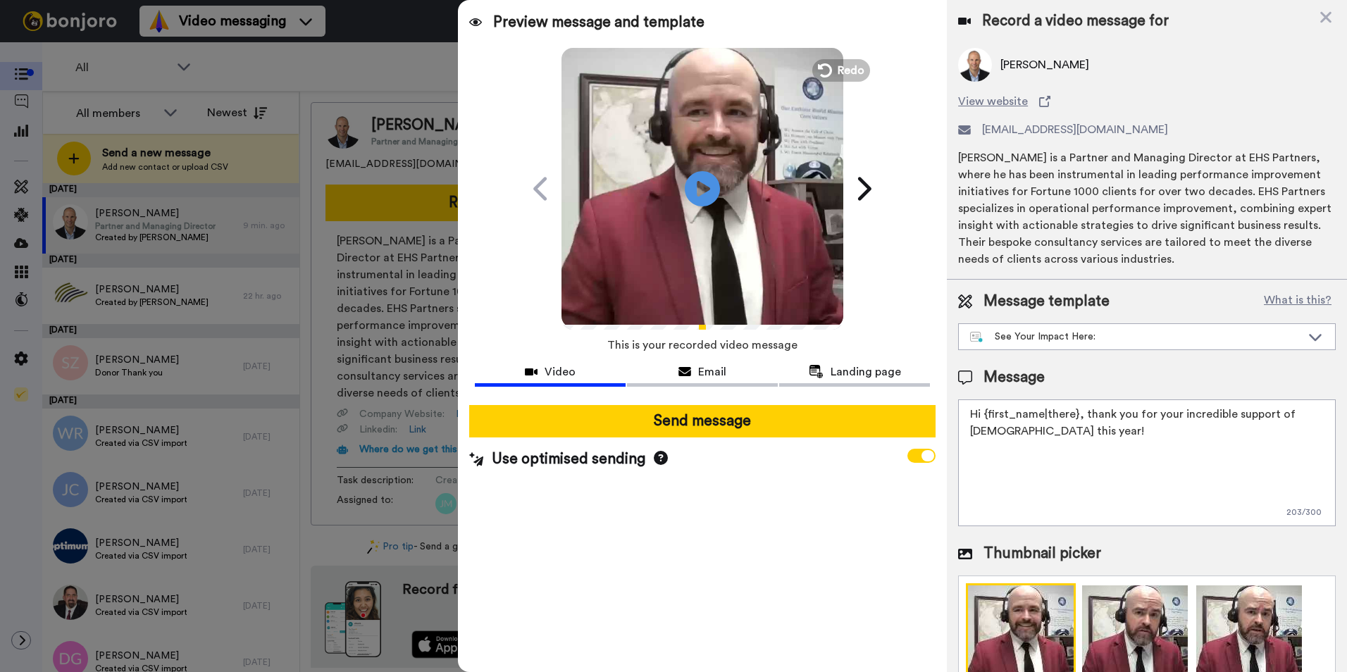
drag, startPoint x: 1161, startPoint y: 436, endPoint x: 952, endPoint y: 413, distance: 209.7
click at [952, 413] on div "Message template What is this? See Your Impact Here: AJ: Greetings from Catholi…" at bounding box center [1146, 518] width 400 height 476
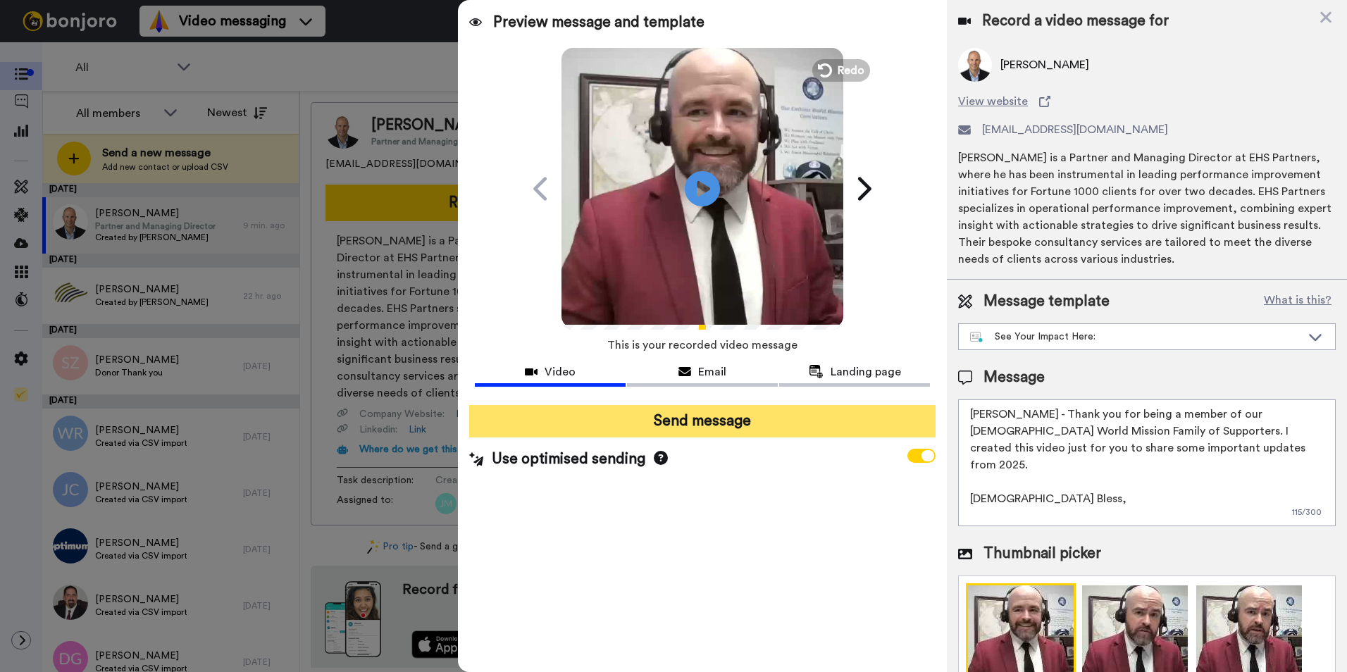
type textarea "Tom - Thank you for being a member of our Catholic World Mission Family of Supp…"
click at [749, 415] on button "Send message" at bounding box center [702, 421] width 466 height 32
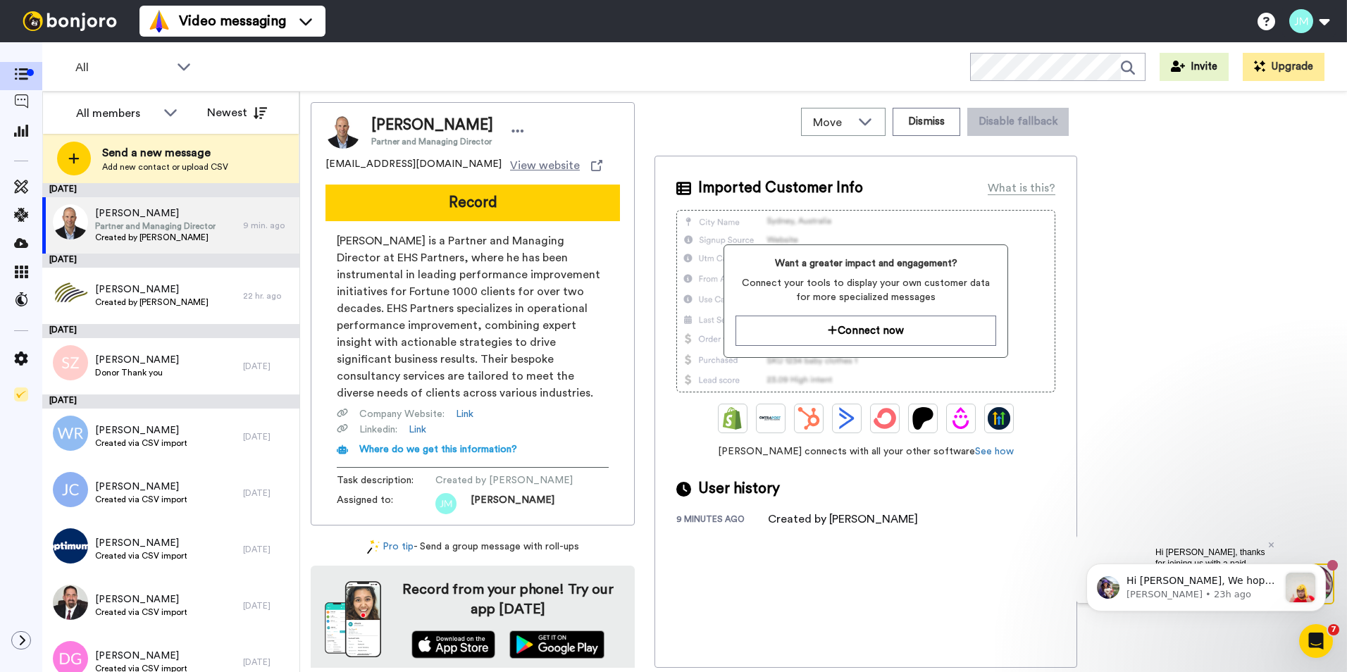
scroll to position [0, 0]
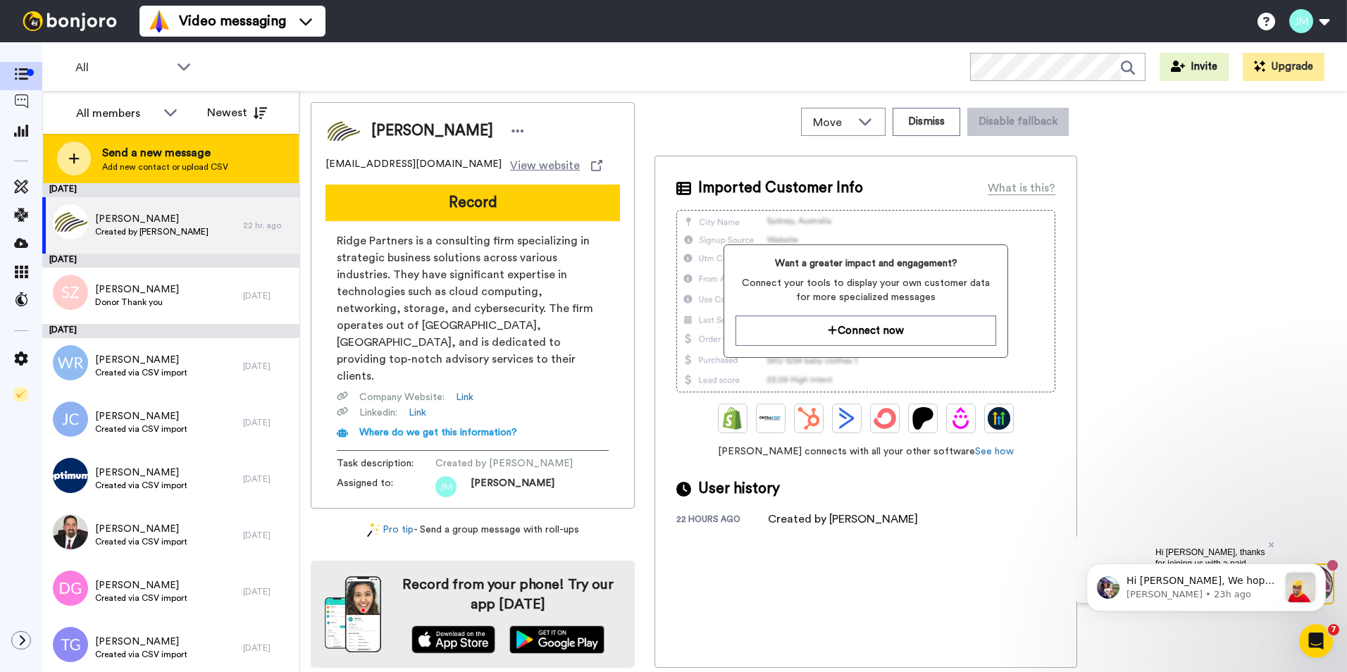
click at [211, 156] on span "Send a new message" at bounding box center [165, 152] width 126 height 17
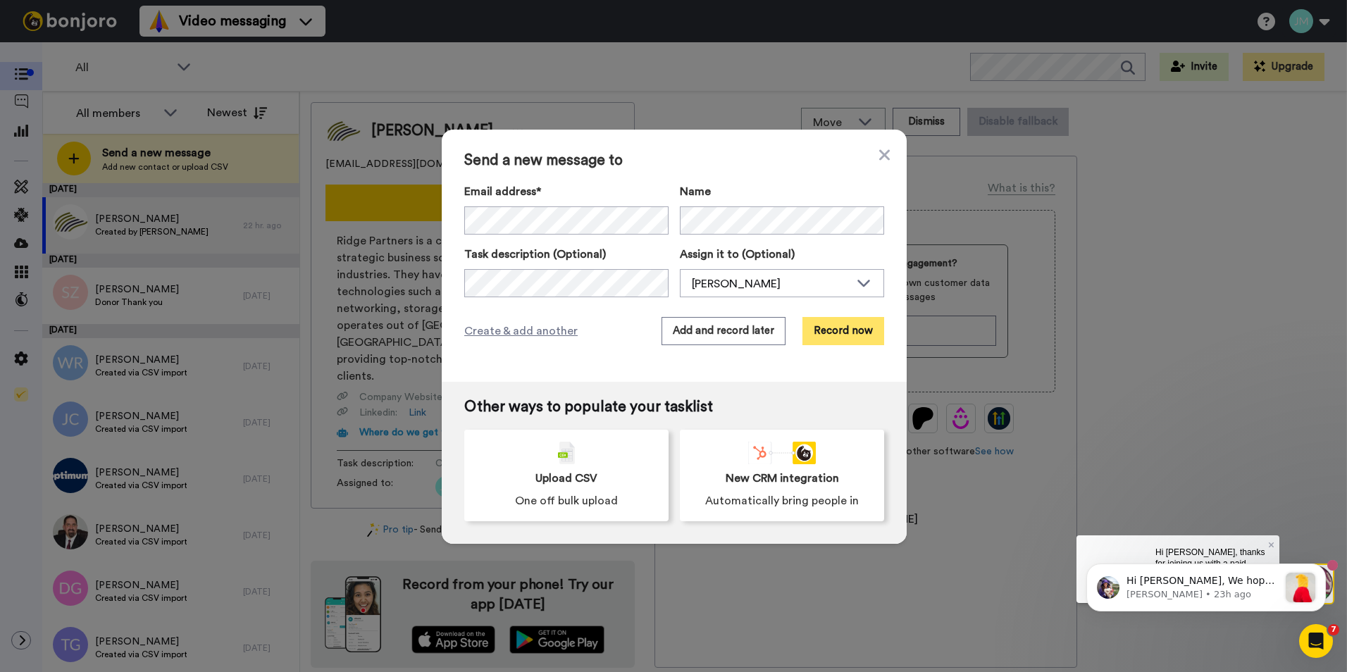
click at [832, 331] on button "Record now" at bounding box center [843, 331] width 82 height 28
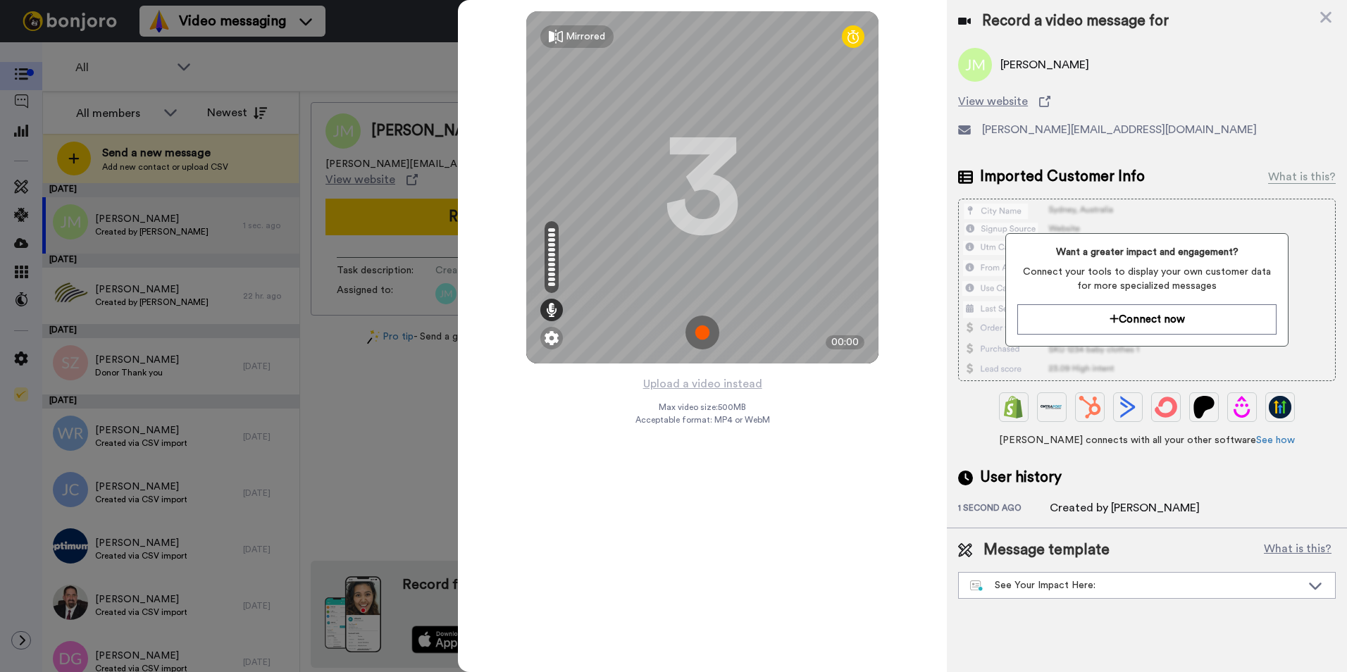
click at [707, 328] on img at bounding box center [702, 332] width 34 height 34
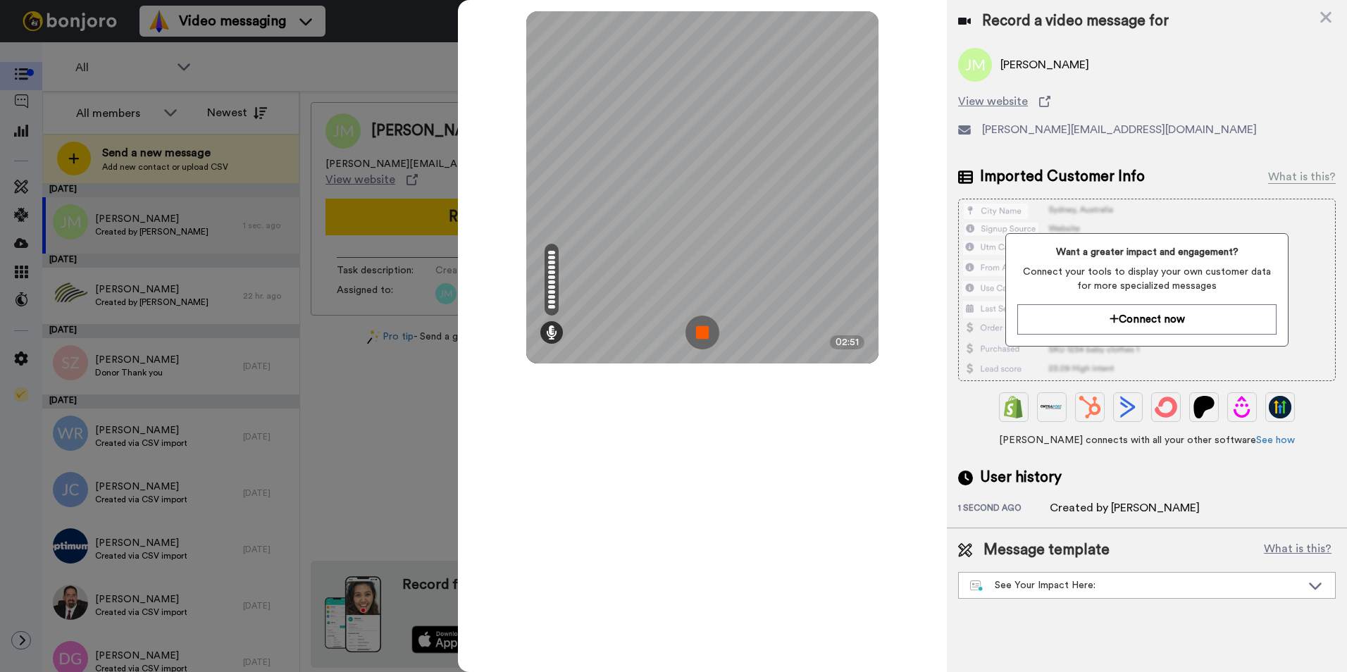
click at [707, 328] on img at bounding box center [702, 332] width 34 height 34
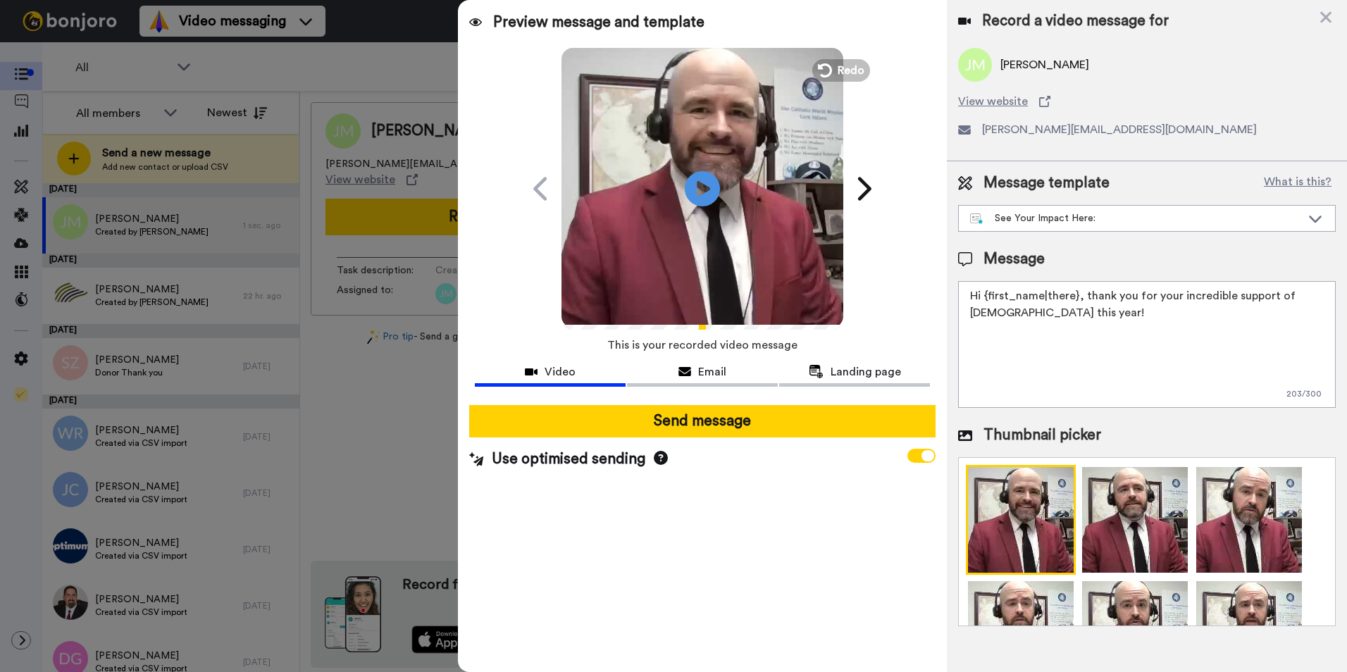
drag, startPoint x: 1174, startPoint y: 322, endPoint x: 961, endPoint y: 291, distance: 214.9
click at [961, 291] on textarea "Hi {first_name|there}, thank you for your incredible support of [DEMOGRAPHIC_DA…" at bounding box center [1146, 344] width 377 height 127
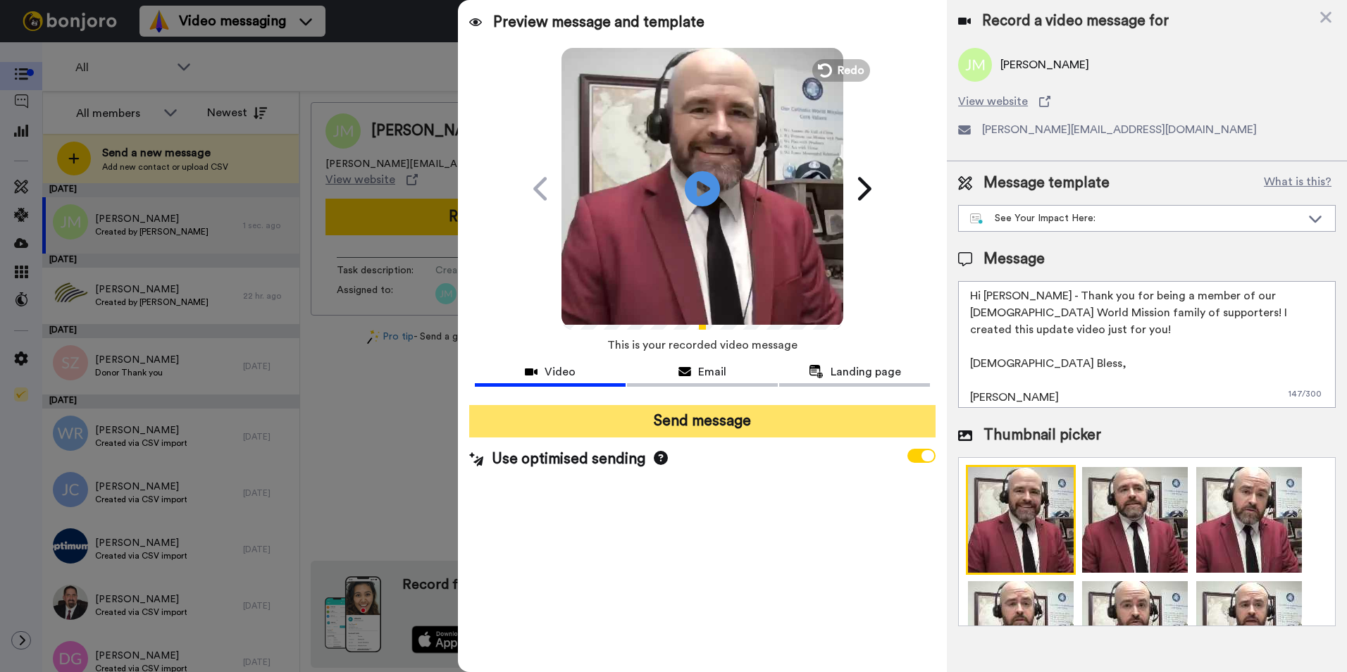
type textarea "Hi [PERSON_NAME] - Thank you for being a member of our [DEMOGRAPHIC_DATA] World…"
click at [832, 424] on button "Send message" at bounding box center [702, 421] width 466 height 32
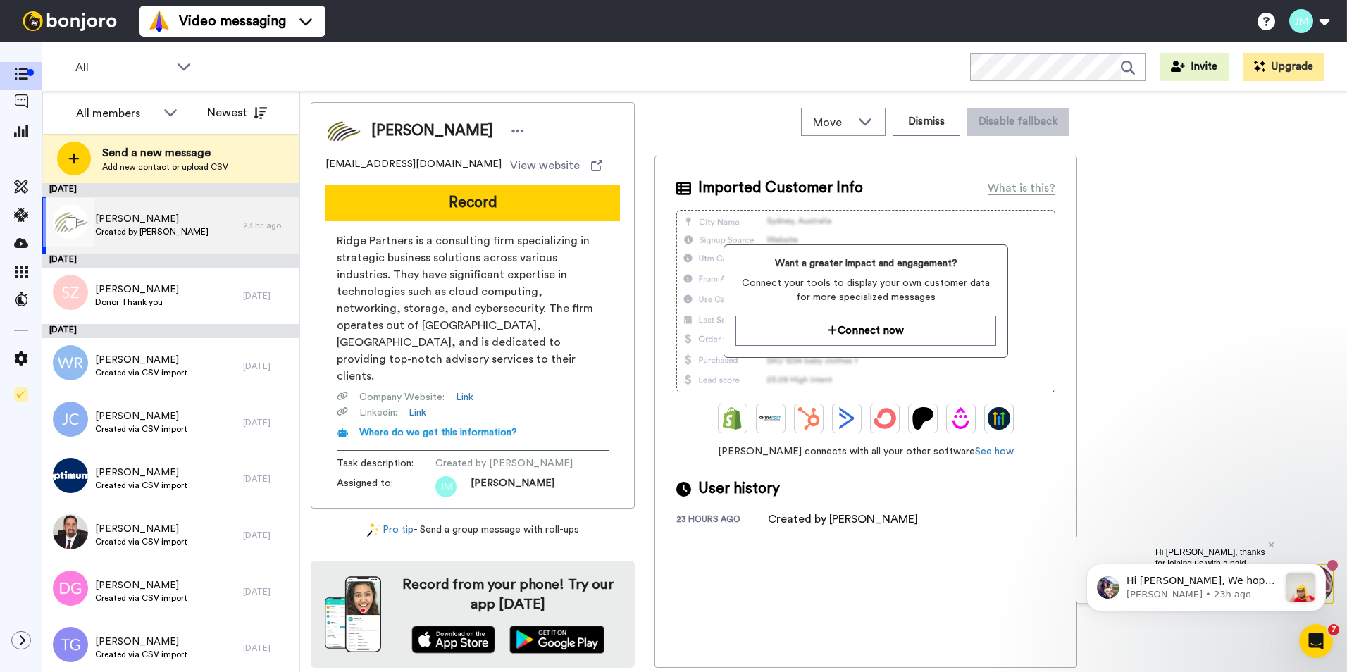
click at [161, 231] on span "Created by James M Flanagan" at bounding box center [151, 231] width 113 height 11
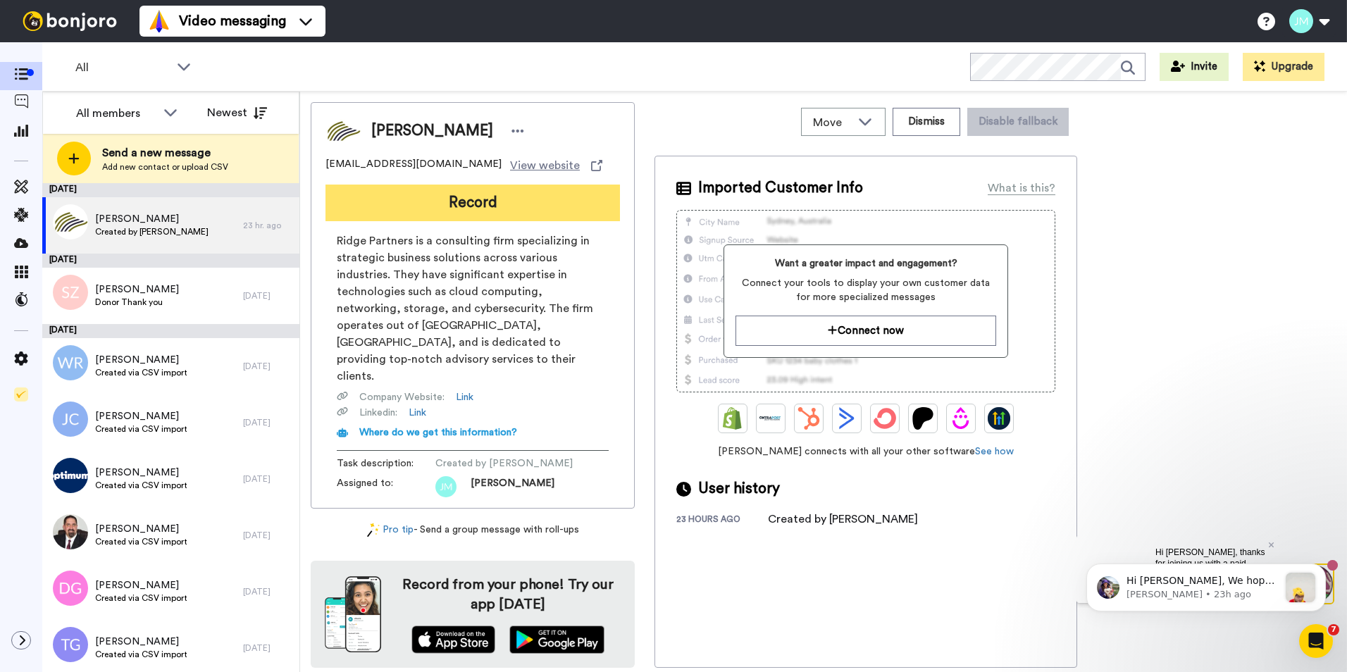
click at [399, 199] on button "Record" at bounding box center [472, 203] width 294 height 37
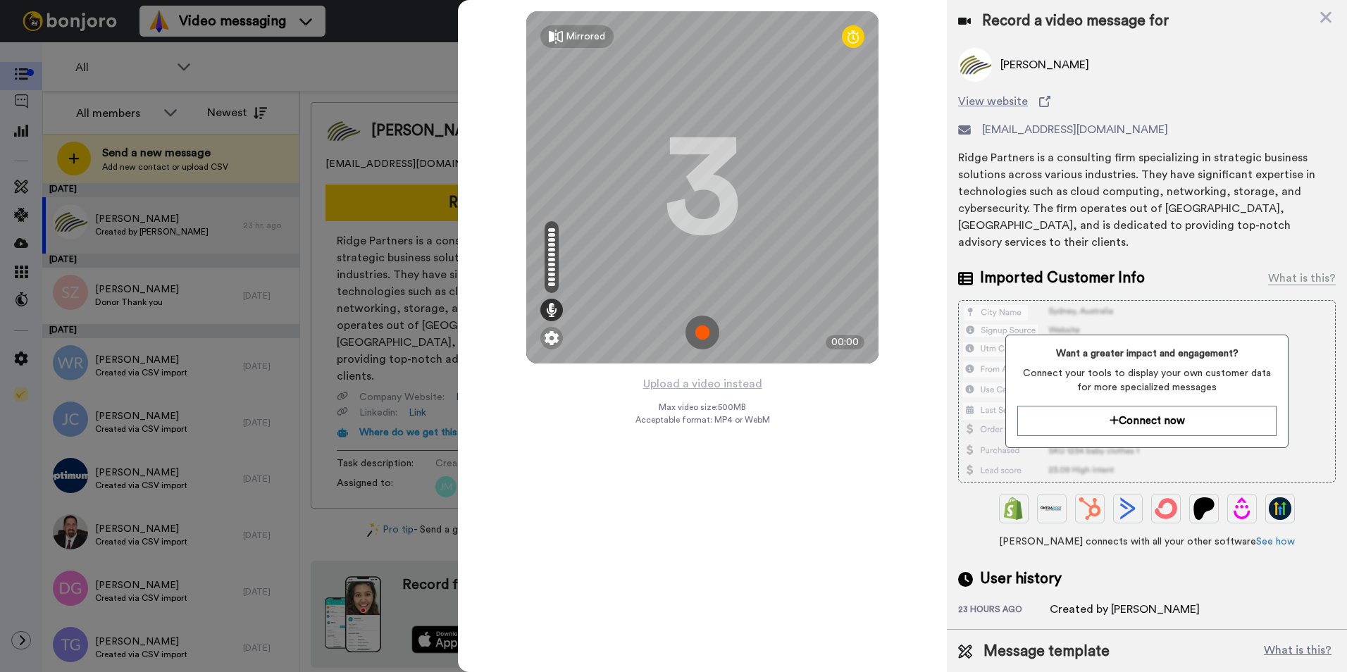
click at [699, 327] on img at bounding box center [702, 332] width 34 height 34
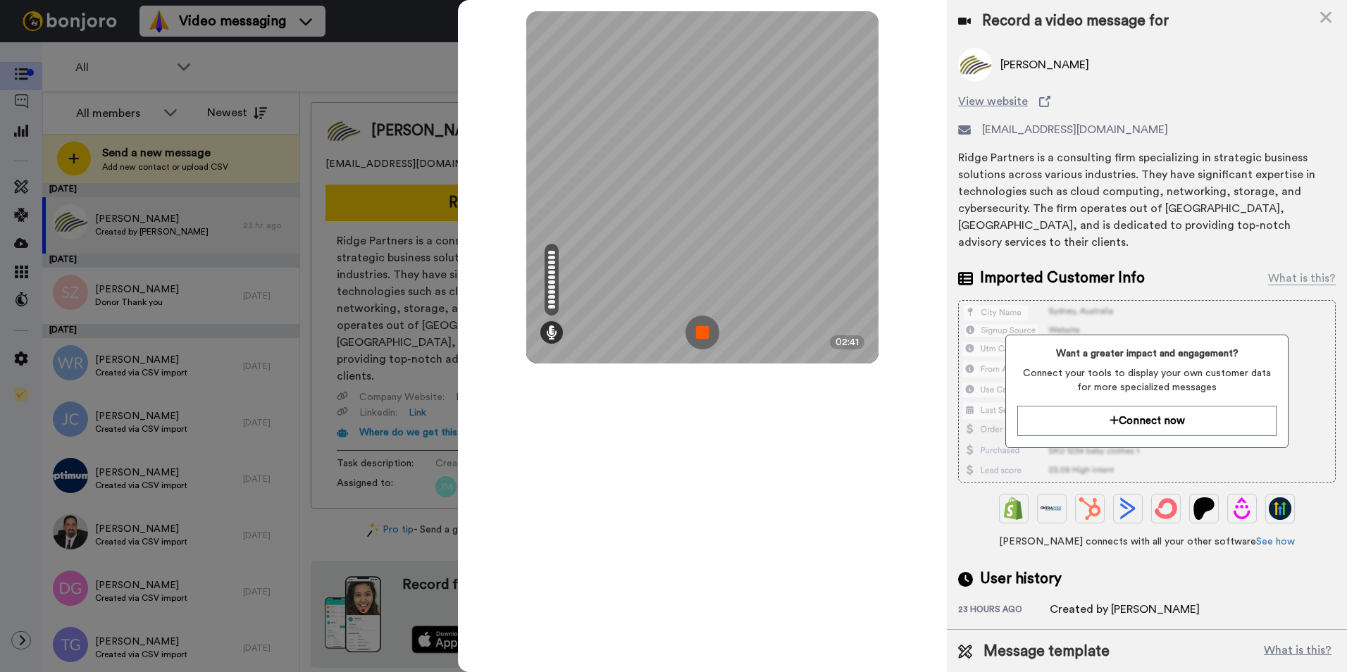
drag, startPoint x: 699, startPoint y: 327, endPoint x: 692, endPoint y: 323, distance: 8.0
click at [692, 323] on img at bounding box center [702, 332] width 34 height 34
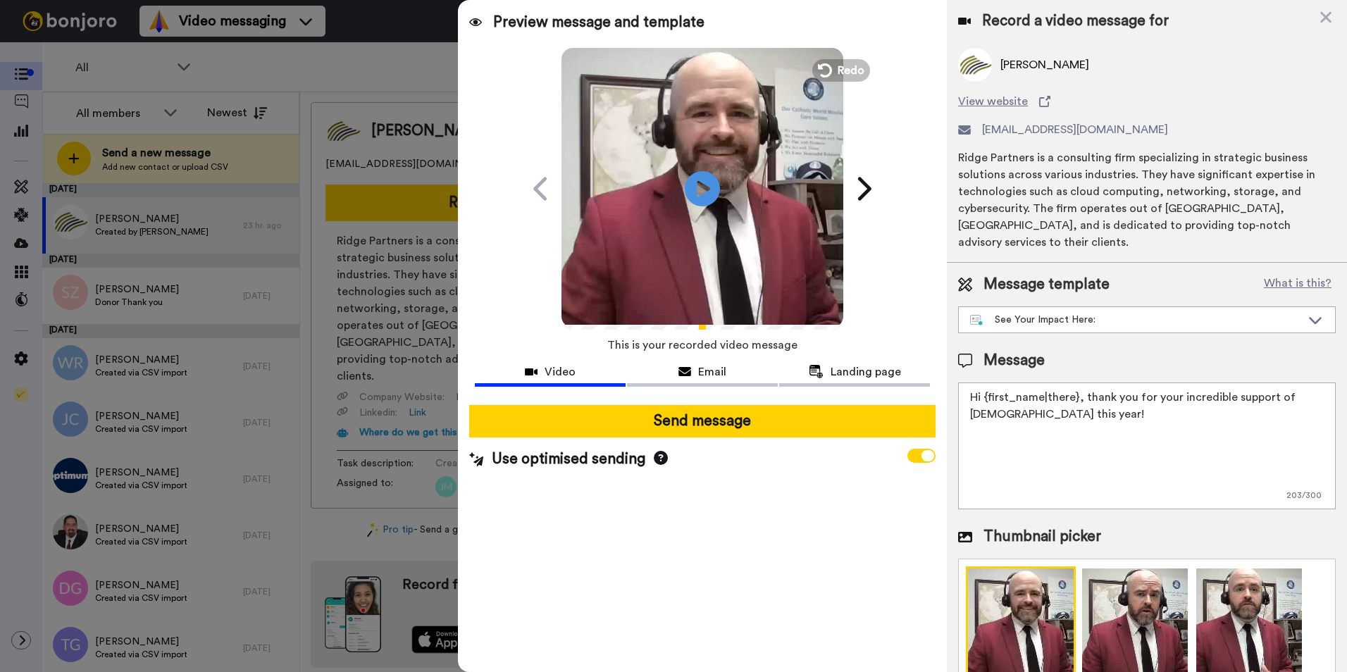
drag, startPoint x: 1215, startPoint y: 411, endPoint x: 961, endPoint y: 373, distance: 257.2
click at [961, 382] on textarea "Hi {first_name|there}, thank you for your incredible support of Catholic World …" at bounding box center [1146, 445] width 377 height 127
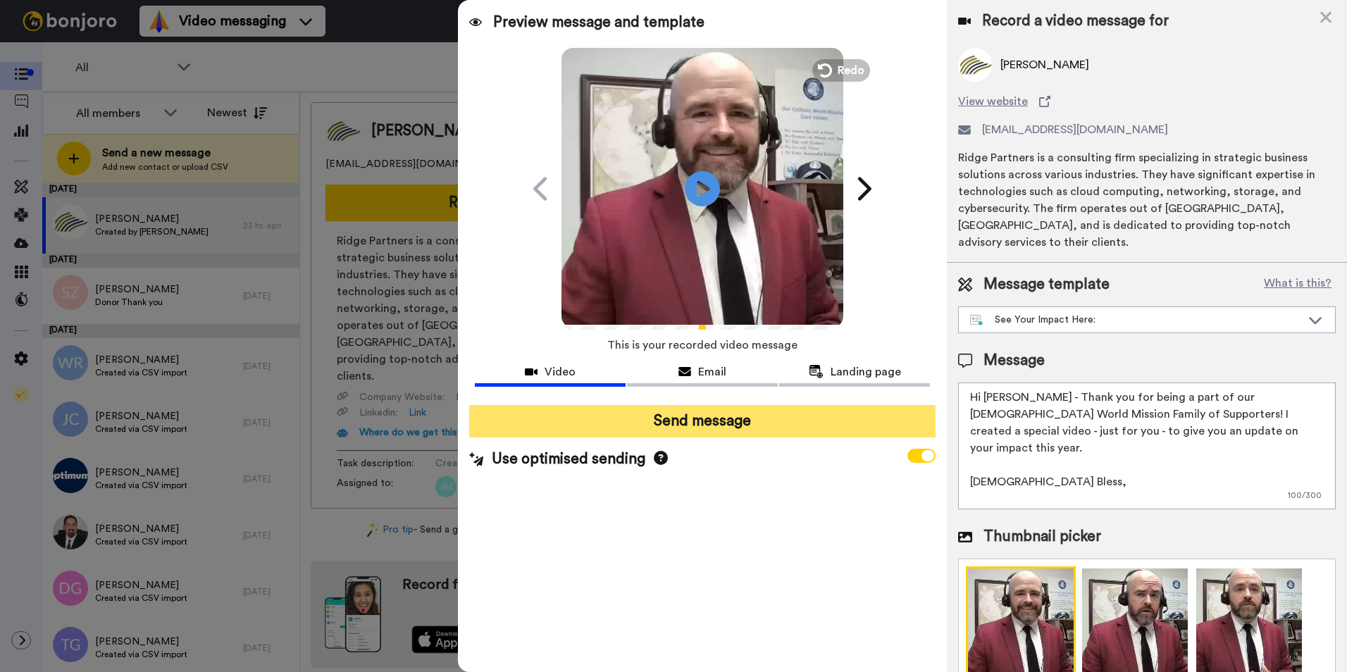
type textarea "Hi Chris - Thank you for being a part of our Catholic World Mission Family of S…"
click at [770, 413] on button "Send message" at bounding box center [702, 421] width 466 height 32
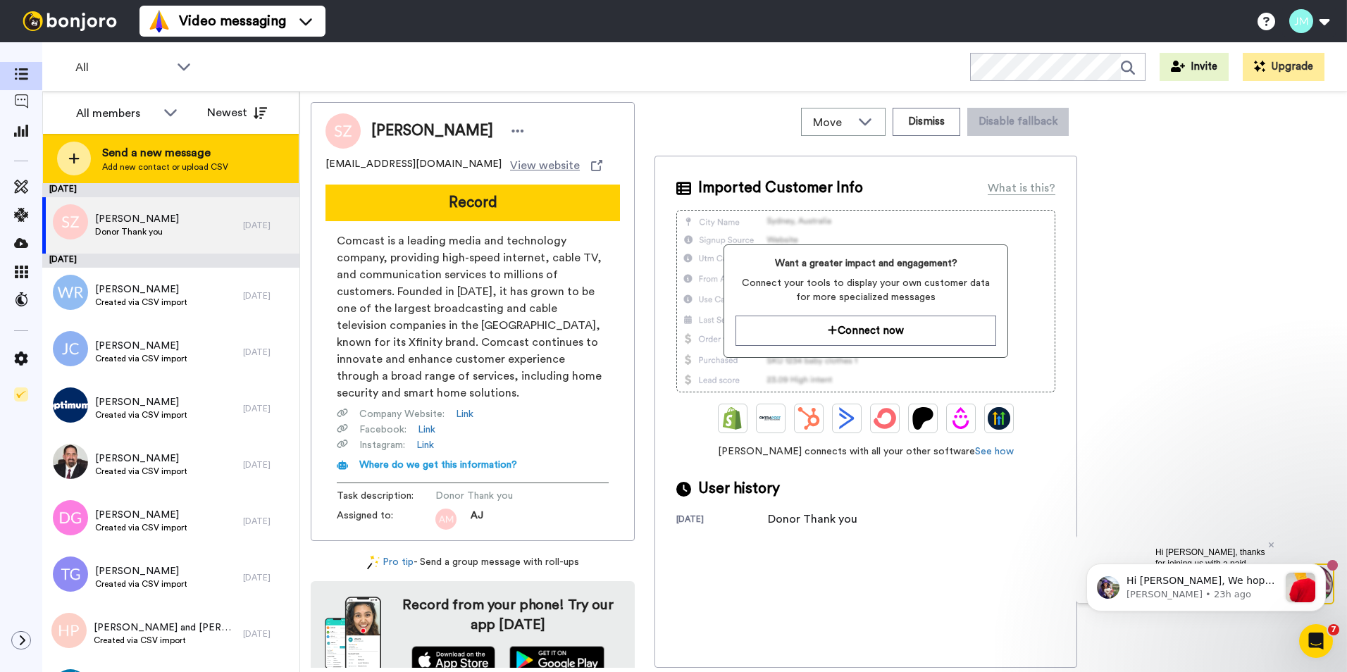
click at [218, 154] on span "Send a new message" at bounding box center [165, 152] width 126 height 17
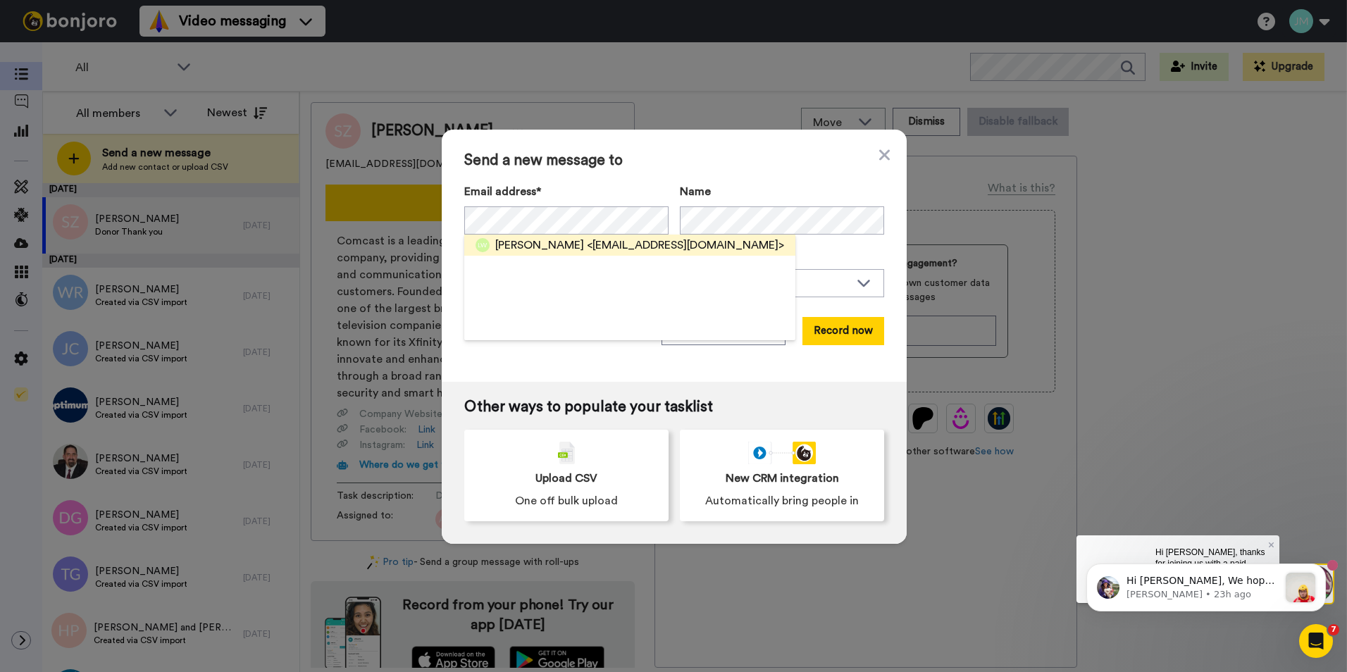
click at [587, 247] on span "<[EMAIL_ADDRESS][DOMAIN_NAME]>" at bounding box center [685, 245] width 197 height 17
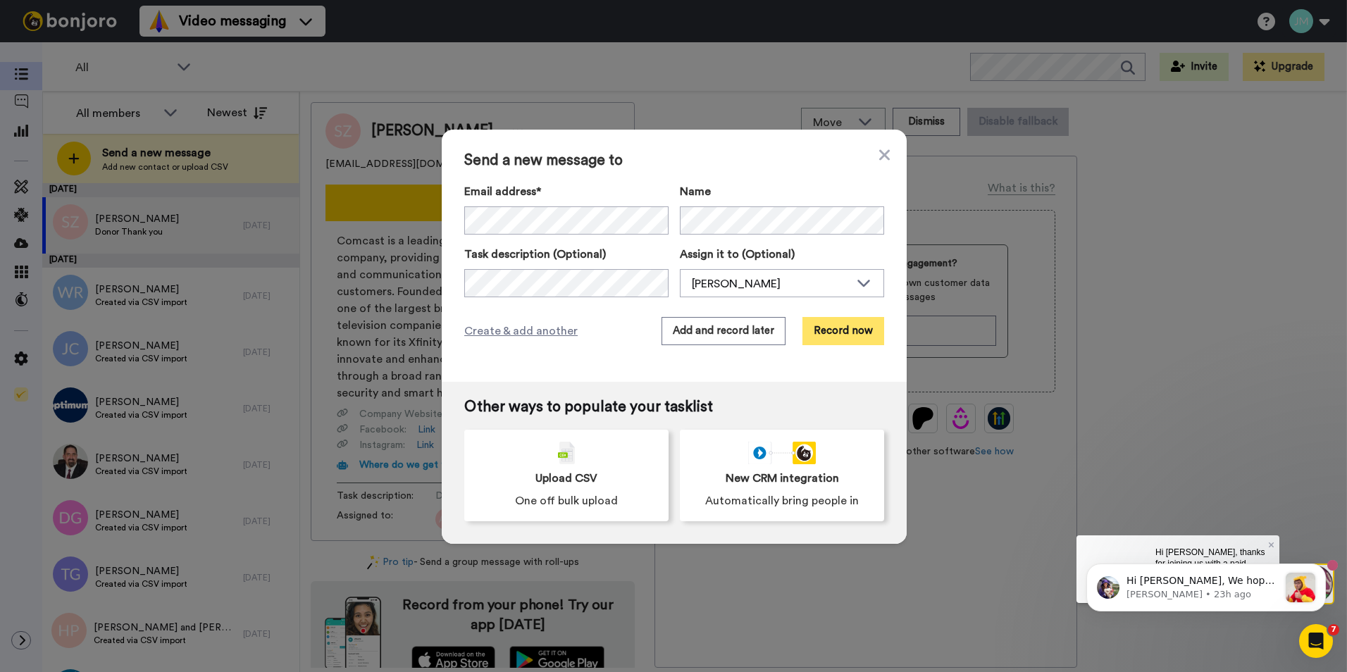
click at [846, 337] on button "Record now" at bounding box center [843, 331] width 82 height 28
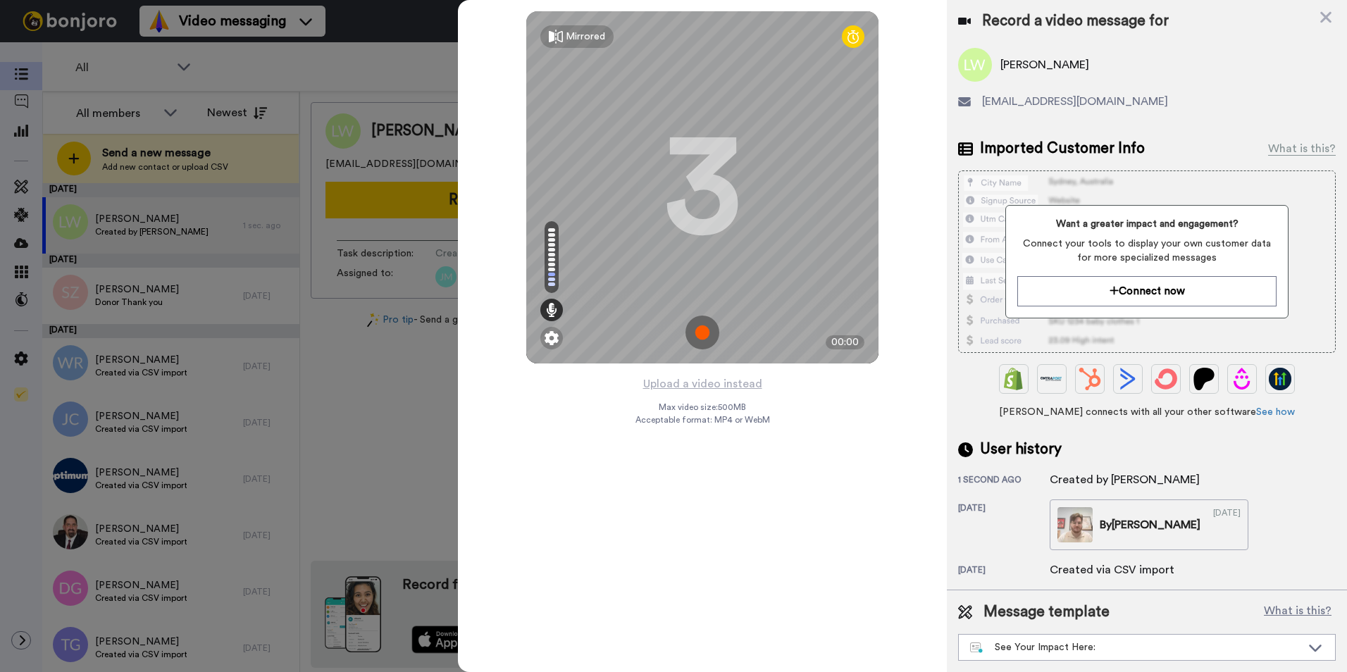
click at [707, 337] on img at bounding box center [702, 332] width 34 height 34
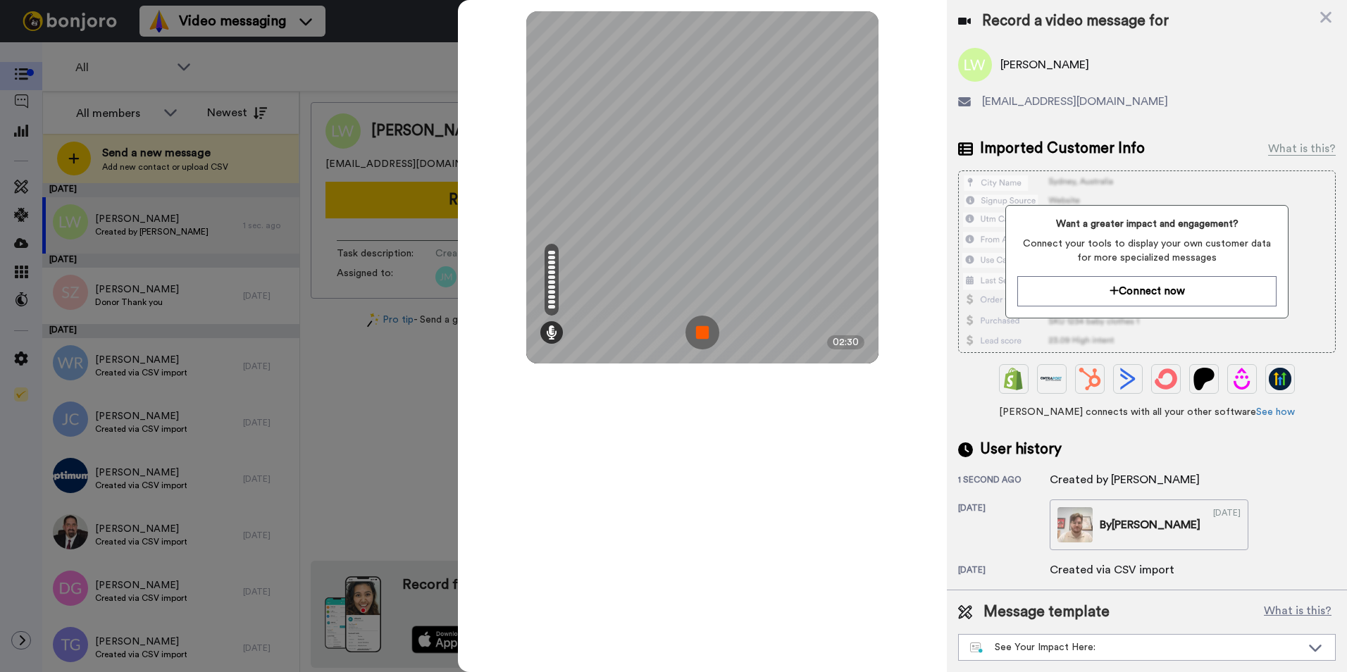
click at [707, 335] on img at bounding box center [702, 332] width 34 height 34
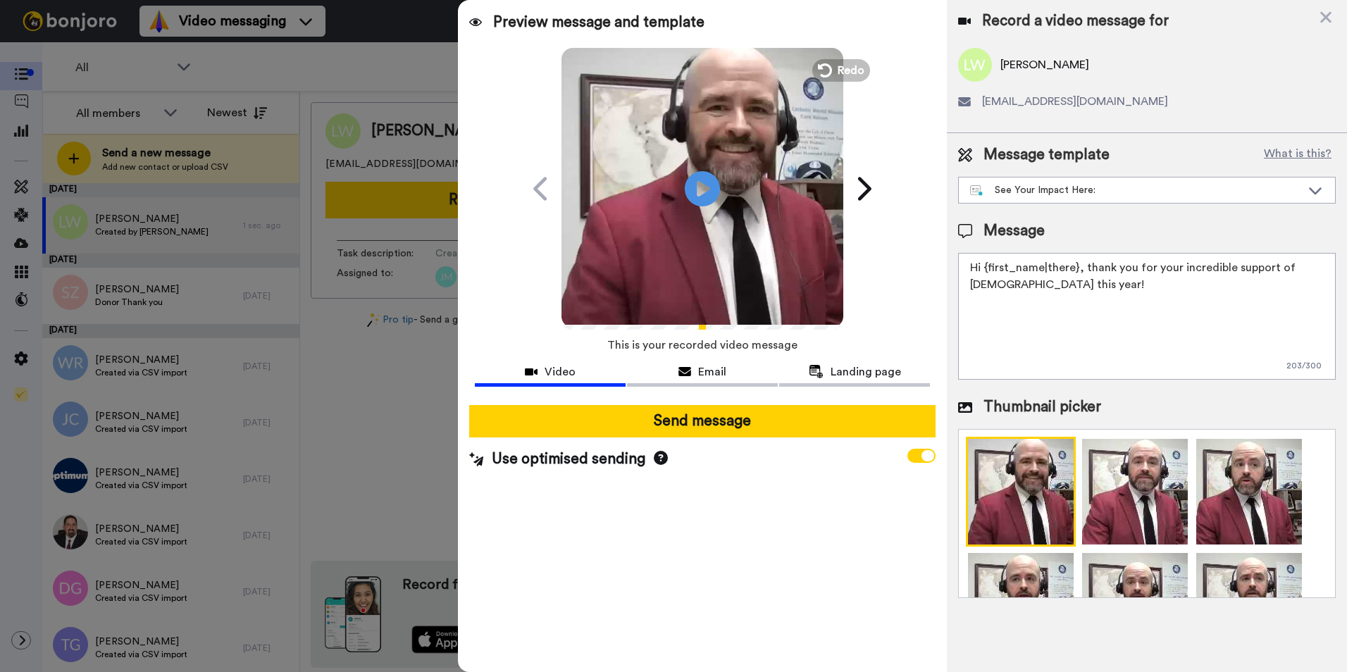
drag, startPoint x: 1173, startPoint y: 296, endPoint x: 946, endPoint y: 251, distance: 231.2
click at [946, 251] on div "Preview message and template Play/Pause A Personal Thank You Video from James F…" at bounding box center [902, 336] width 889 height 672
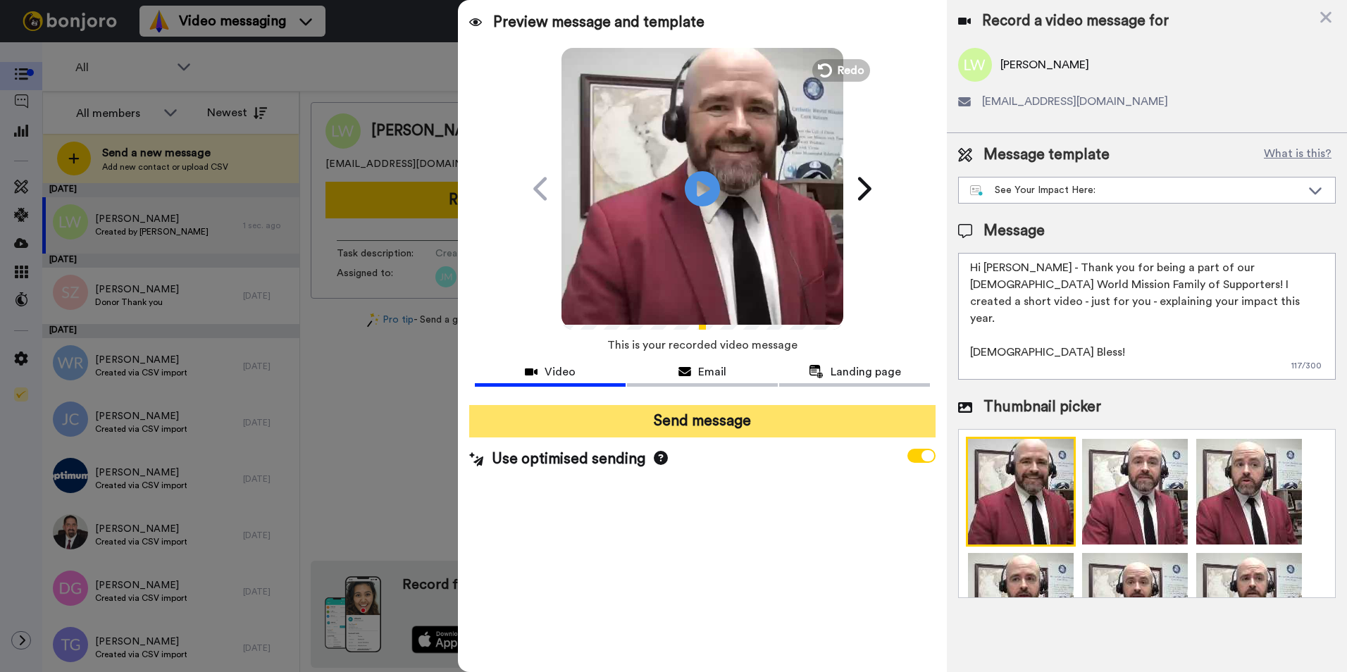
type textarea "Hi Liz - Thank you for being a part of our Catholic World Mission Family of Sup…"
click at [715, 424] on button "Send message" at bounding box center [702, 421] width 466 height 32
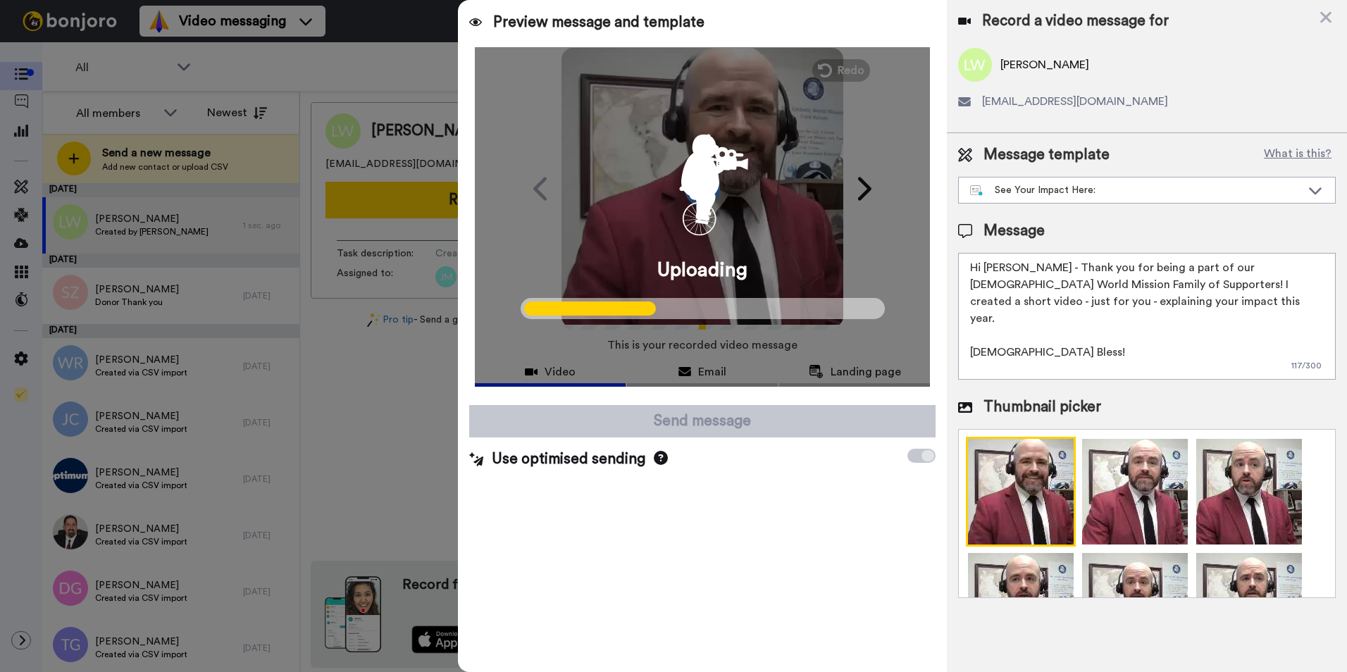
click at [754, 556] on div "Preview message and template Play/Pause A Personal Thank You Video from James F…" at bounding box center [702, 336] width 489 height 672
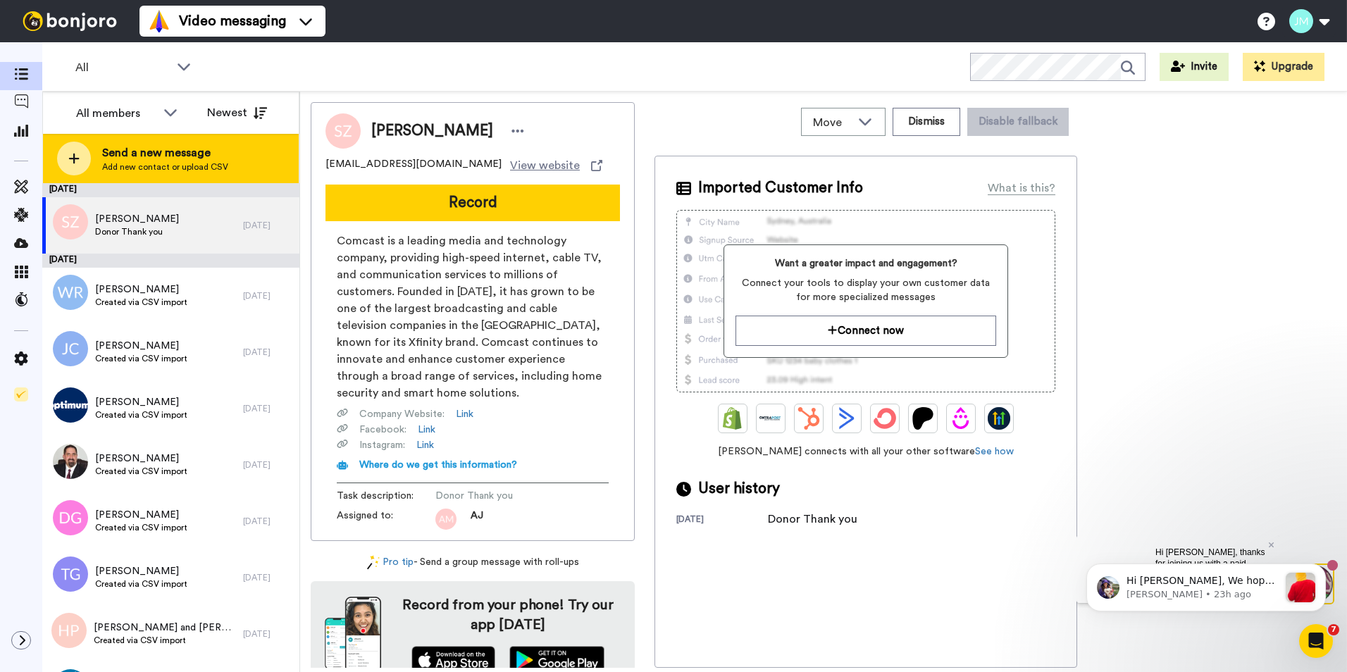
click at [198, 166] on span "Add new contact or upload CSV" at bounding box center [165, 166] width 126 height 11
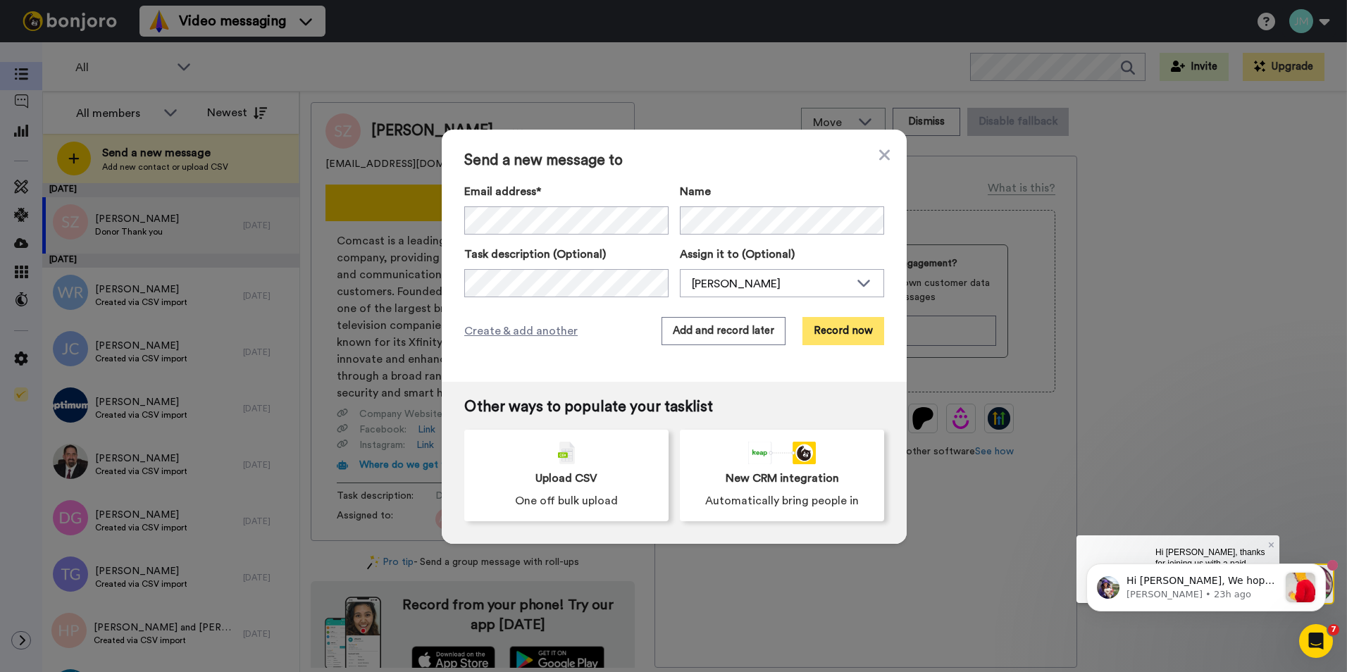
click at [849, 338] on button "Record now" at bounding box center [843, 331] width 82 height 28
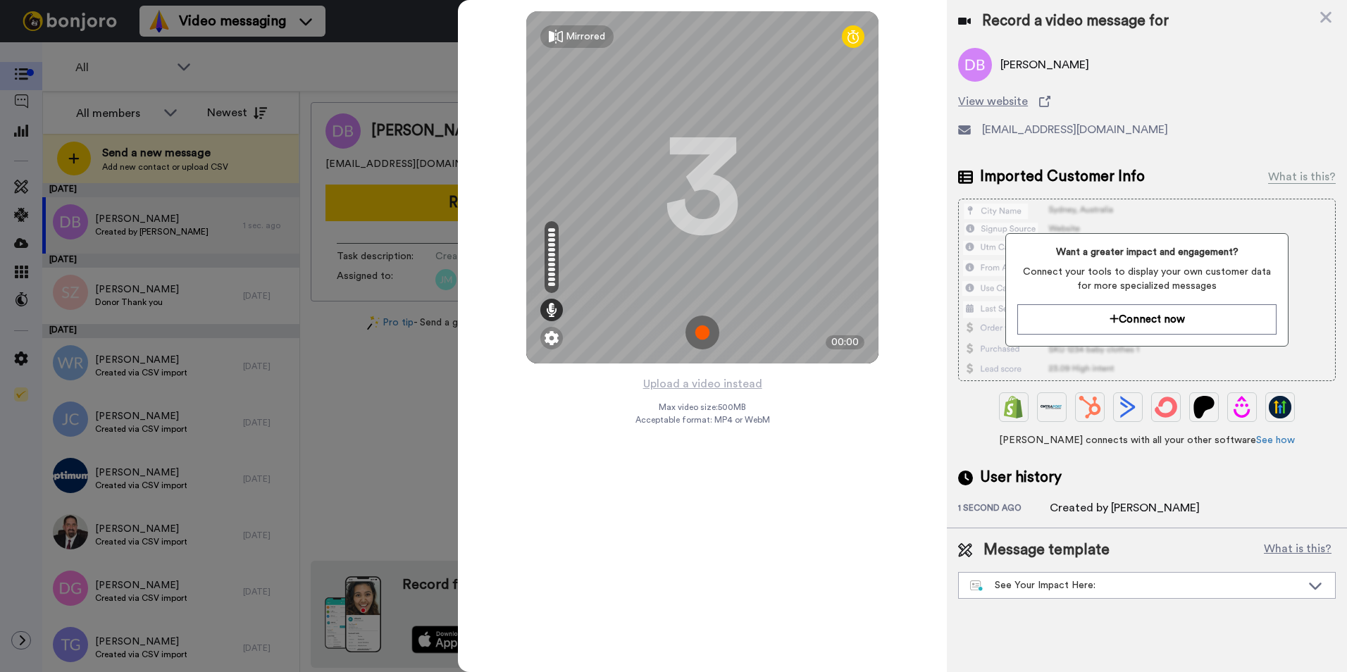
click at [710, 338] on img at bounding box center [702, 332] width 34 height 34
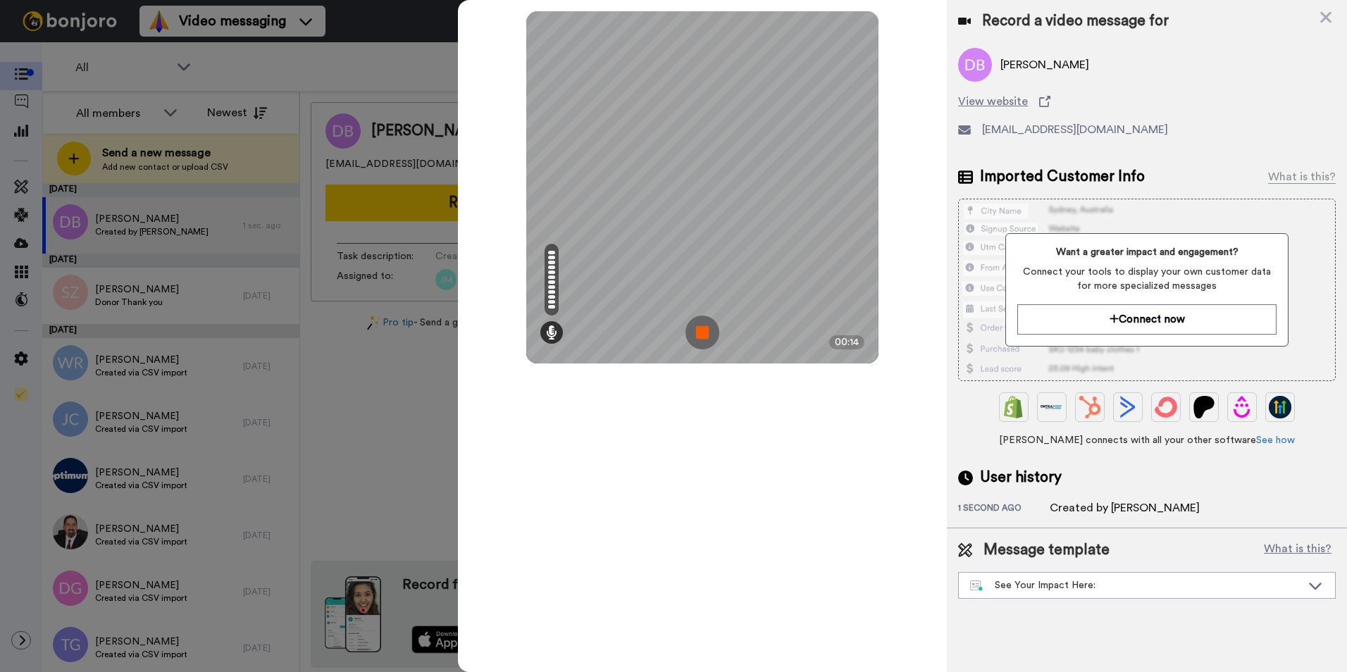
click at [710, 338] on img at bounding box center [702, 332] width 34 height 34
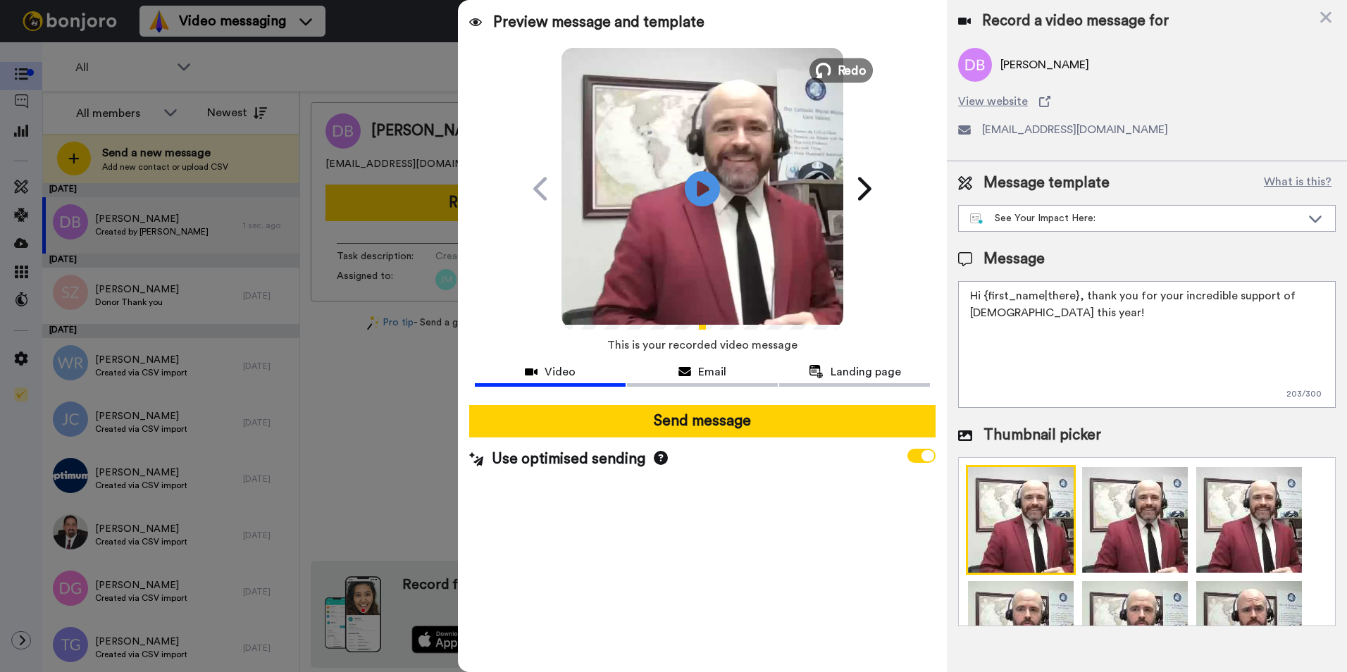
click at [843, 75] on span "Redo" at bounding box center [852, 70] width 30 height 18
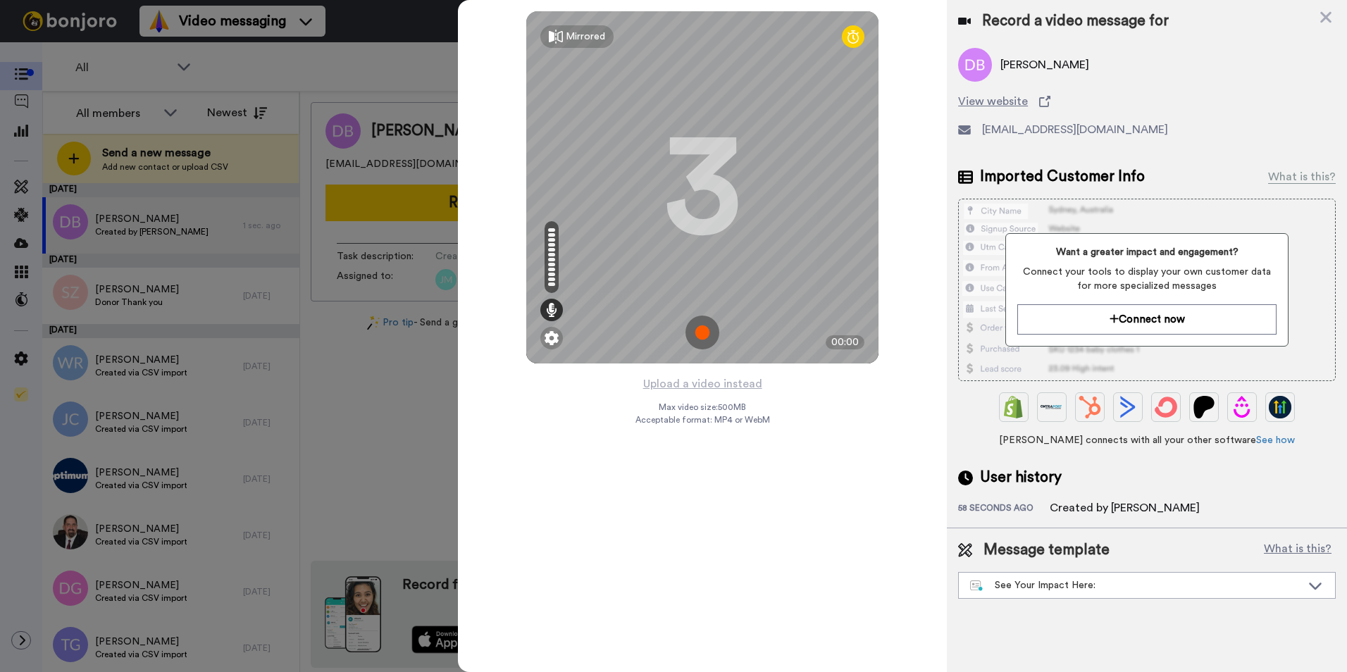
click at [692, 335] on img at bounding box center [702, 332] width 34 height 34
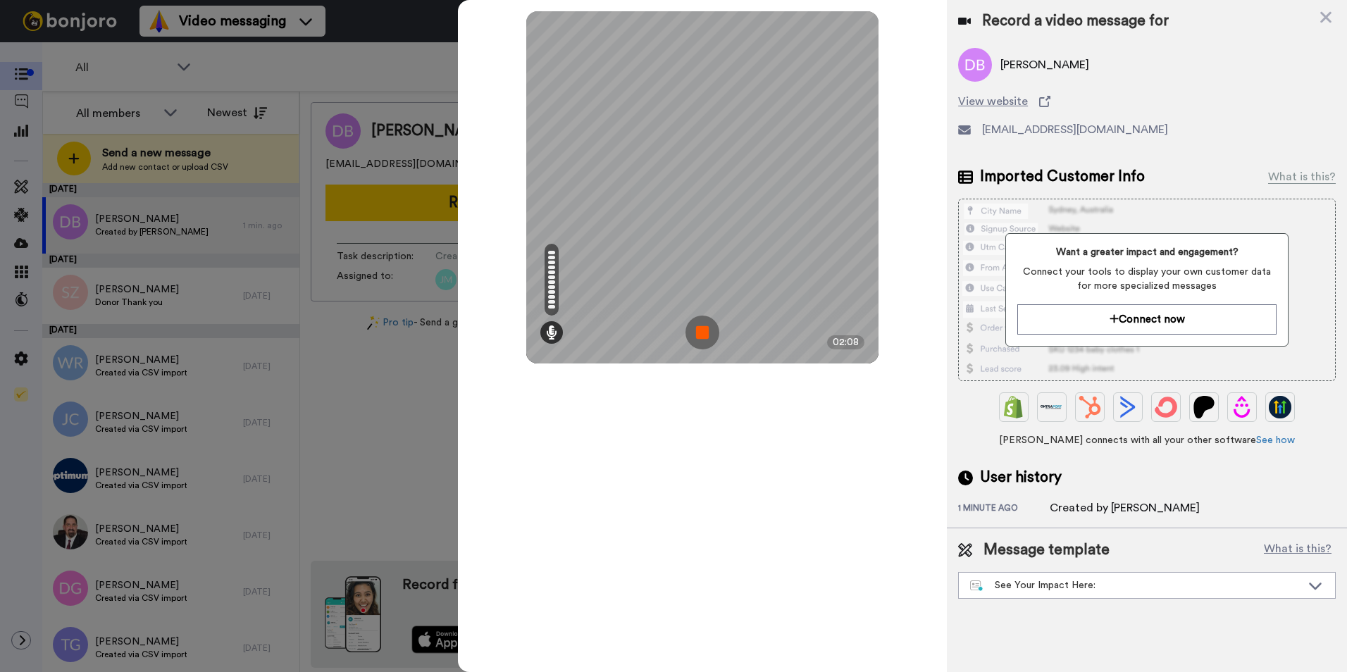
click at [692, 335] on img at bounding box center [702, 332] width 34 height 34
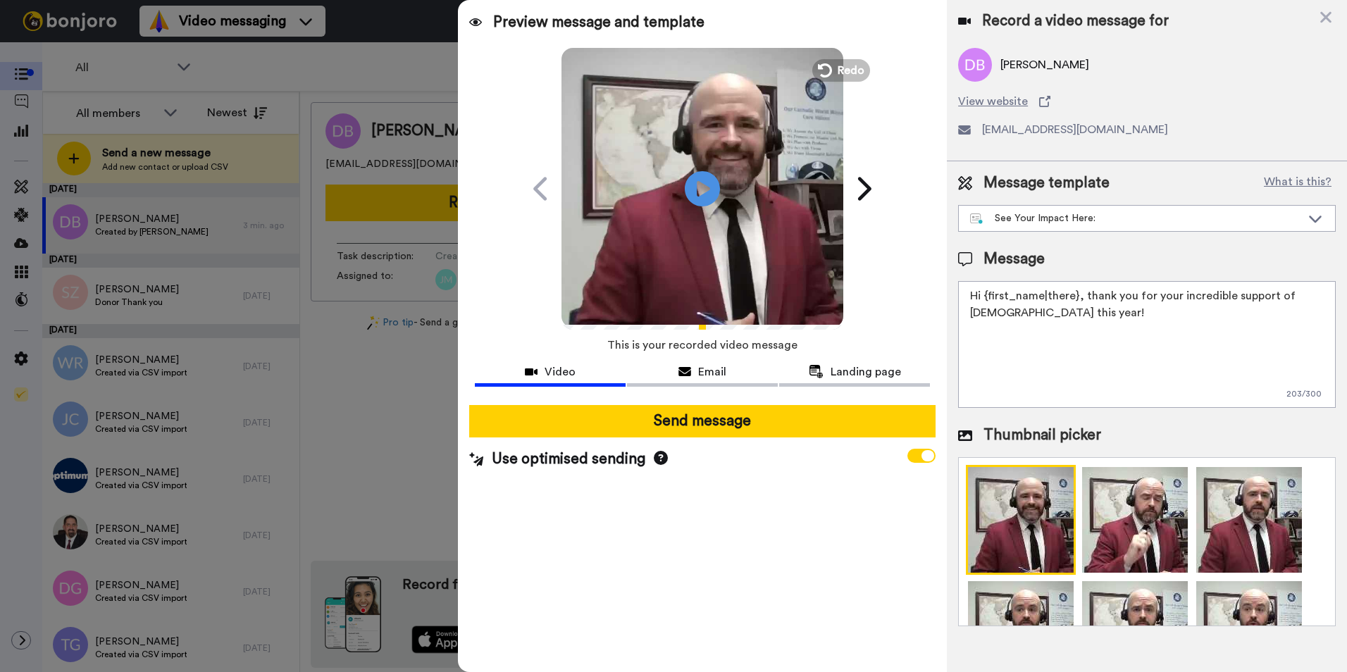
drag, startPoint x: 1171, startPoint y: 332, endPoint x: 958, endPoint y: 282, distance: 219.3
click at [958, 282] on textarea "Hi {first_name|there}, thank you for your incredible support of Catholic World …" at bounding box center [1146, 344] width 377 height 127
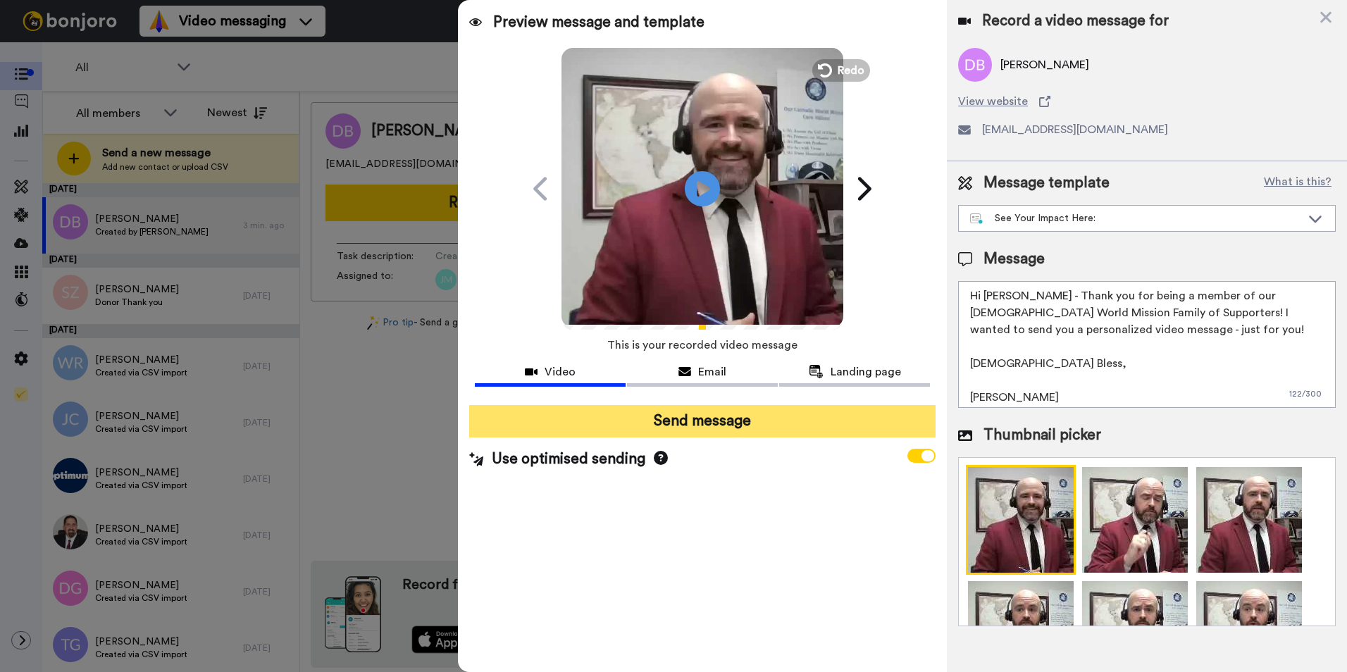
type textarea "Hi David - Thank you for being a member of our Catholic World Mission Family of…"
click at [758, 420] on button "Send message" at bounding box center [702, 421] width 466 height 32
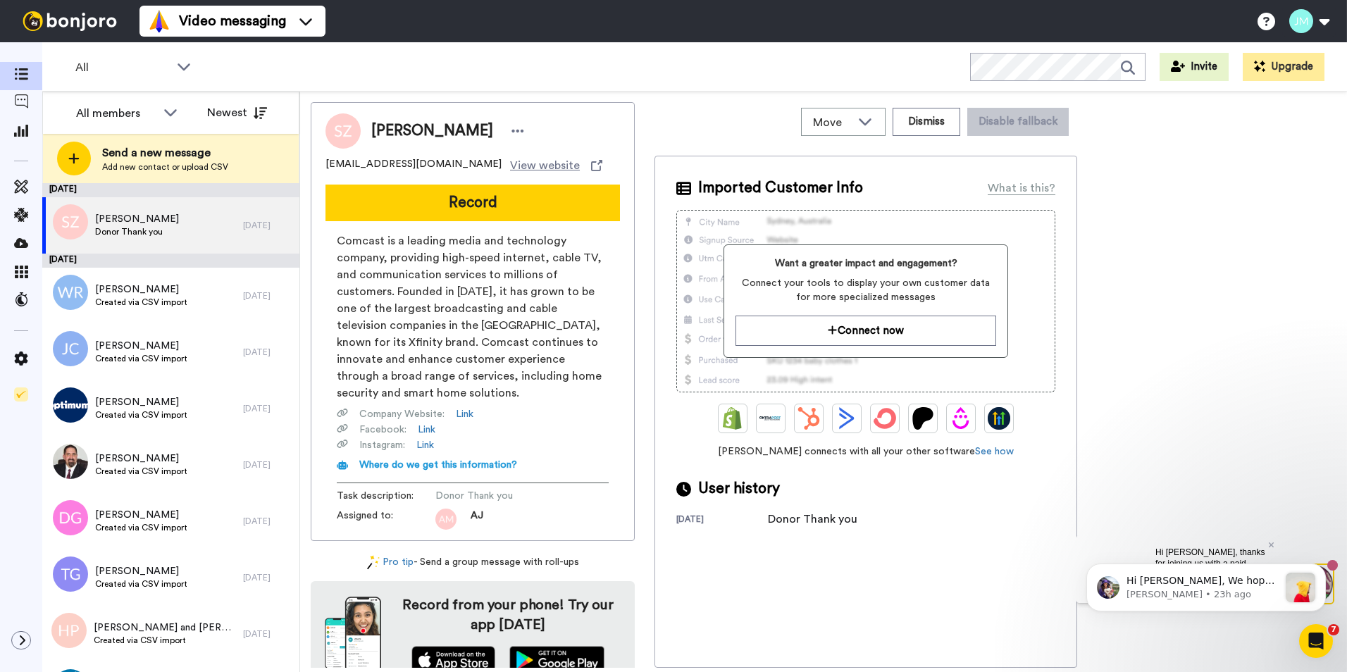
click at [1201, 226] on div "[PERSON_NAME] [EMAIL_ADDRESS][DOMAIN_NAME] View website Record Comcast is a lea…" at bounding box center [823, 385] width 1025 height 566
